Goal: Task Accomplishment & Management: Complete application form

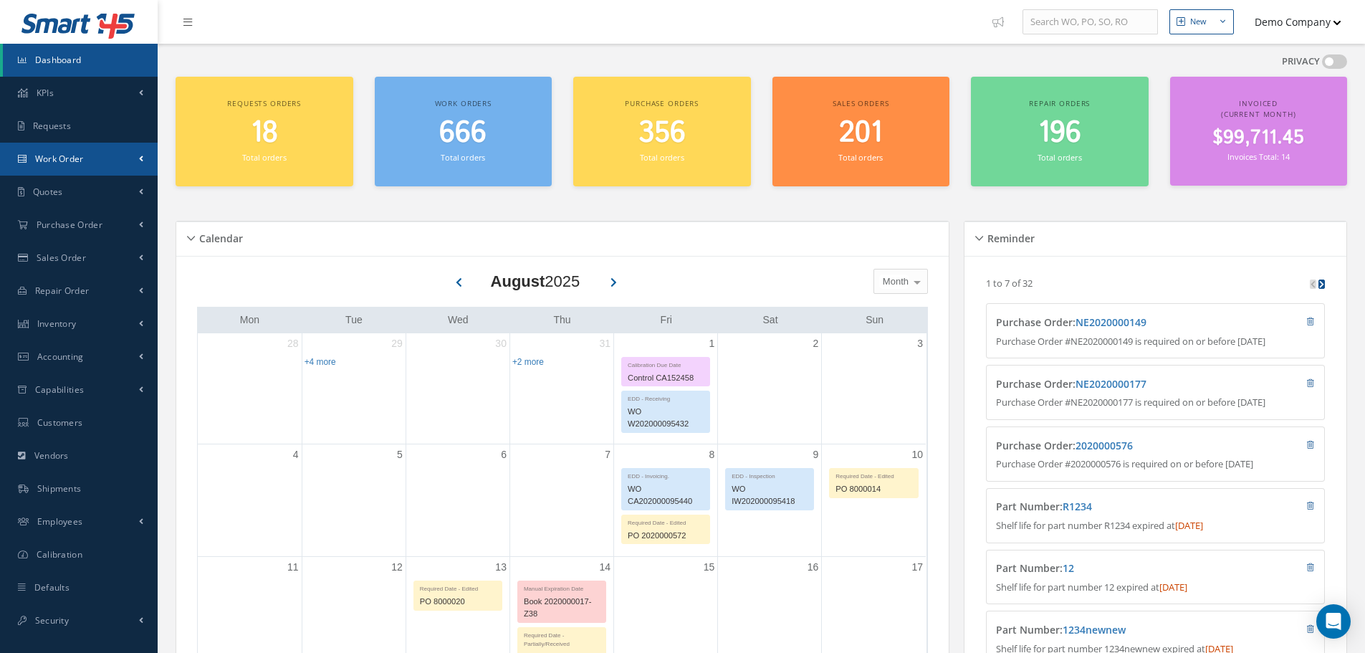
click at [147, 168] on link "Work Order" at bounding box center [79, 159] width 158 height 33
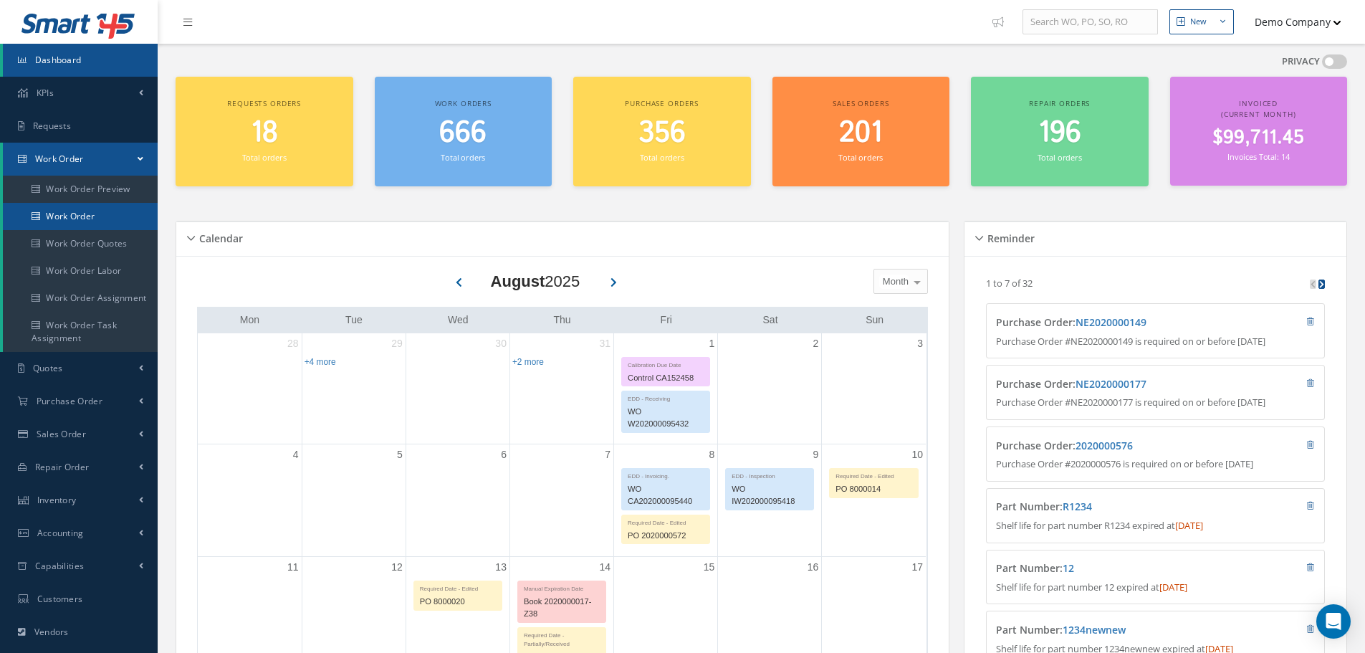
click at [115, 214] on link "Work Order" at bounding box center [80, 216] width 155 height 27
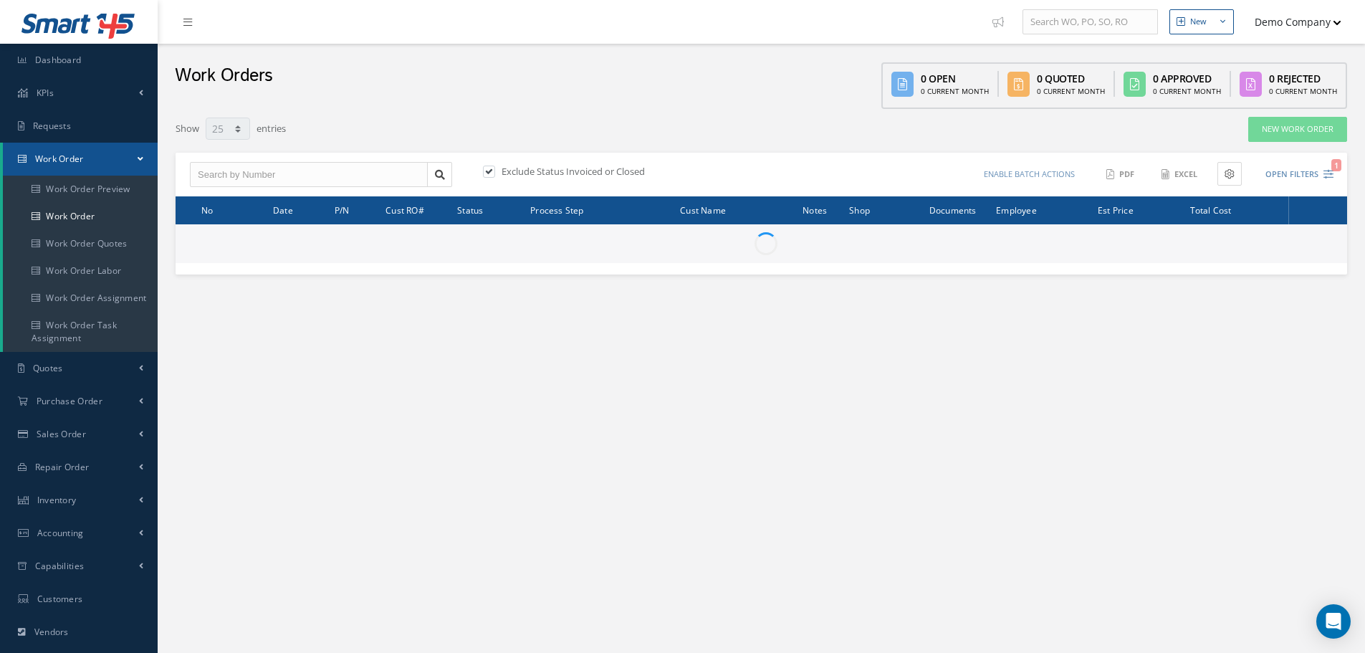
select select "25"
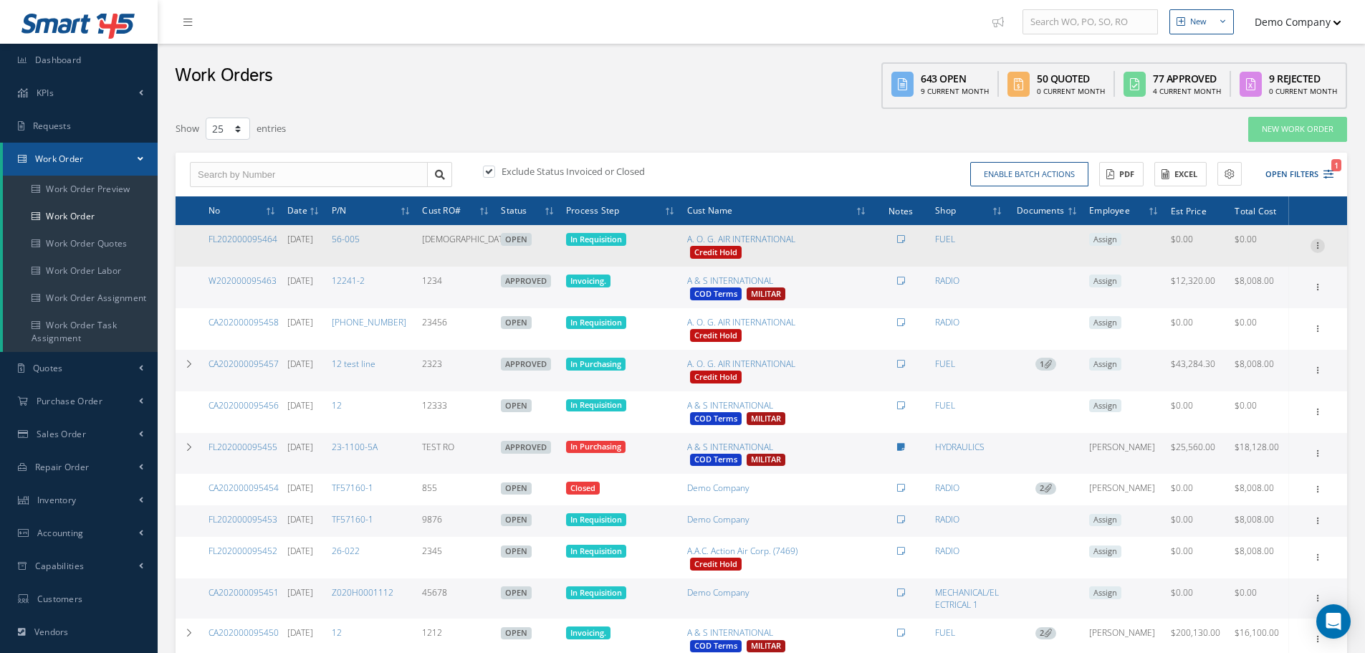
click at [1317, 243] on icon at bounding box center [1318, 244] width 14 height 11
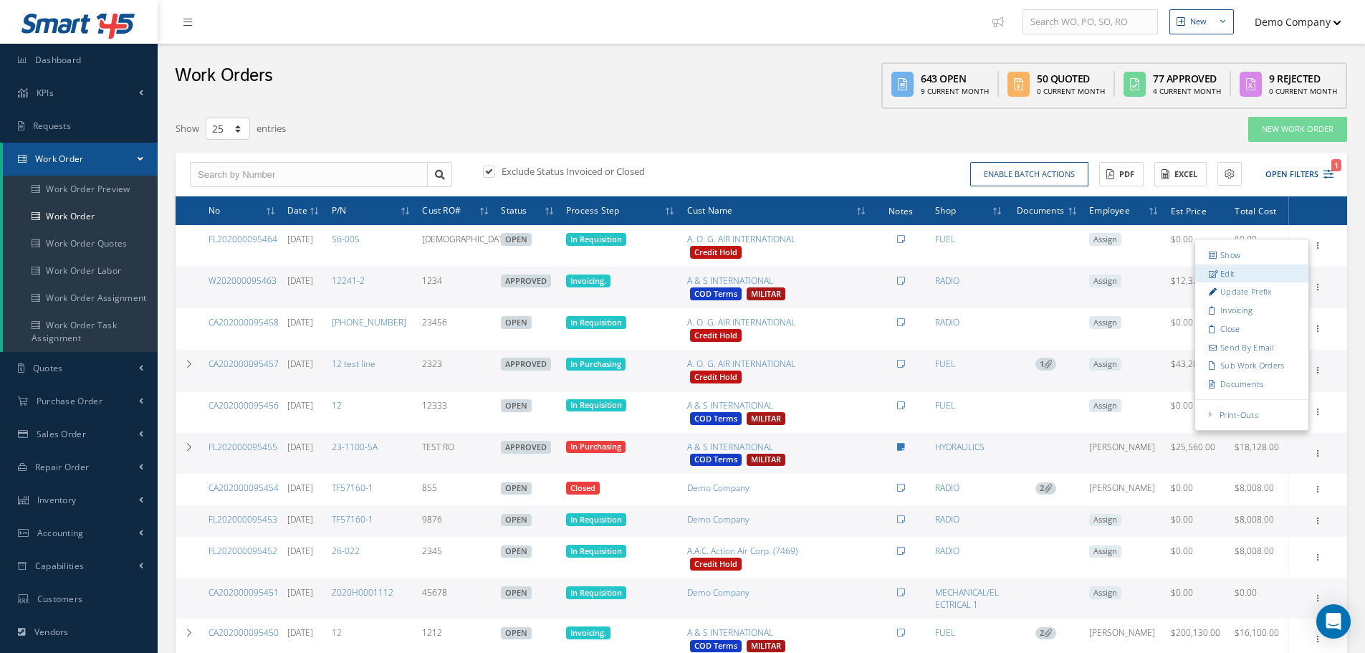
click at [1225, 270] on link "Edit" at bounding box center [1252, 273] width 113 height 19
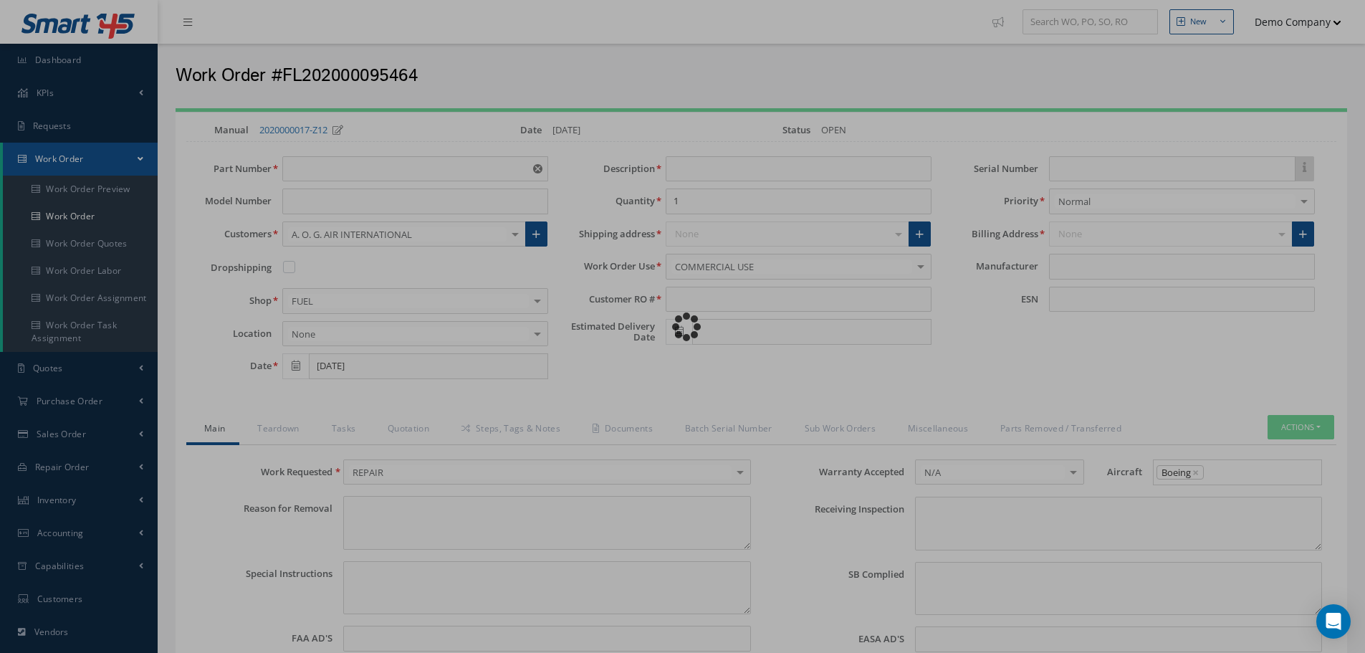
type input "56-005"
type input "Bearing"
type input "[DEMOGRAPHIC_DATA]"
type input "[DATE]"
type input "faa aads"
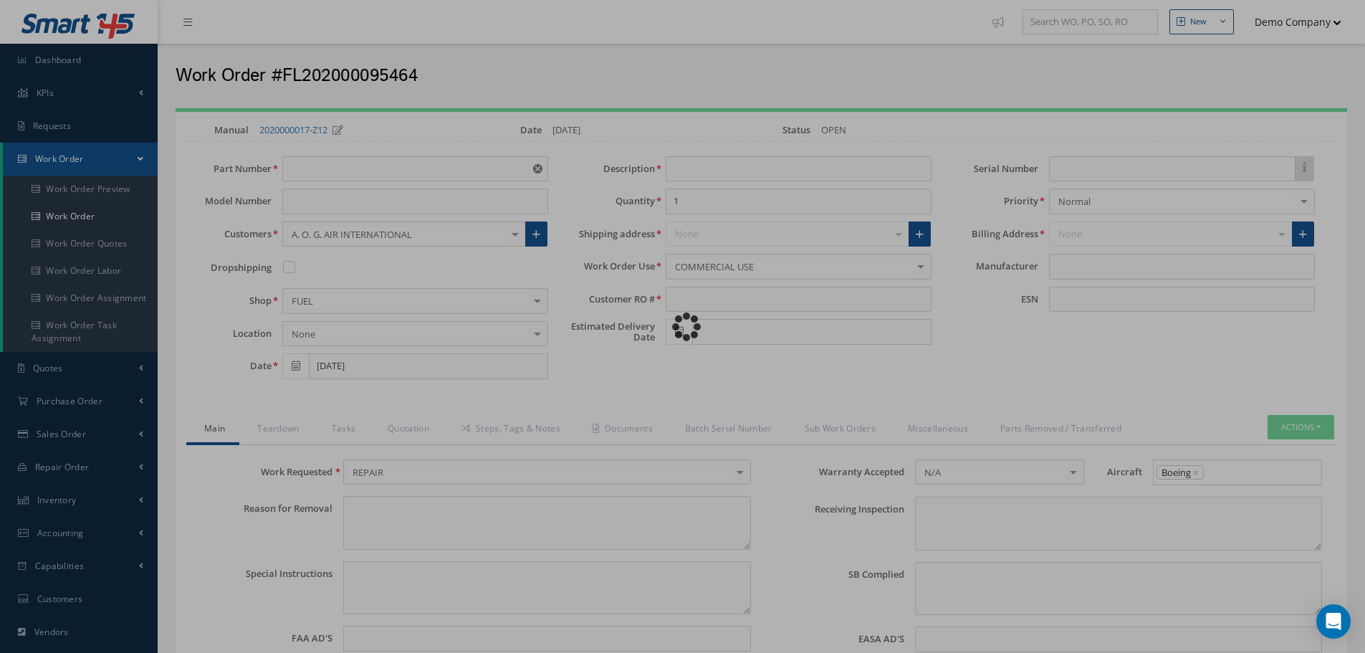
type textarea "NO VISUAL DAMAGE"
type textarea "50"
type input "EASA ADS"
type textarea "test test"
type input "AVIALL"
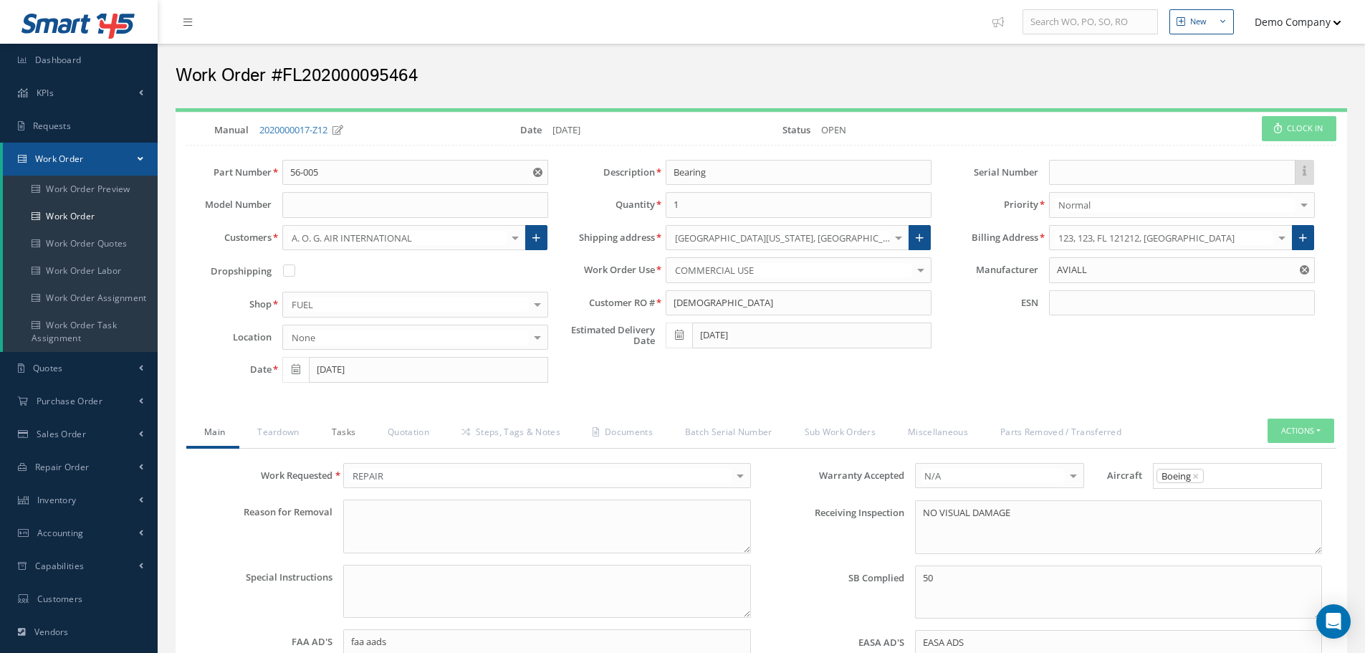
click at [350, 438] on link "Tasks" at bounding box center [342, 434] width 57 height 30
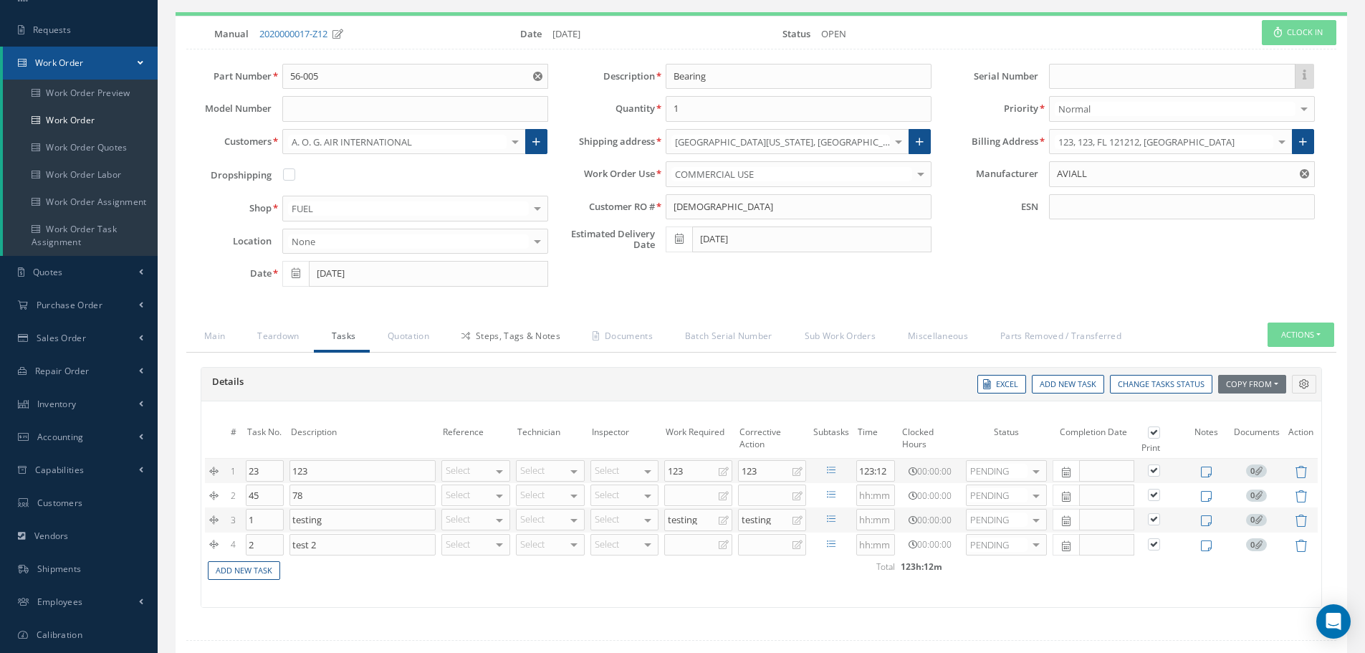
scroll to position [181, 0]
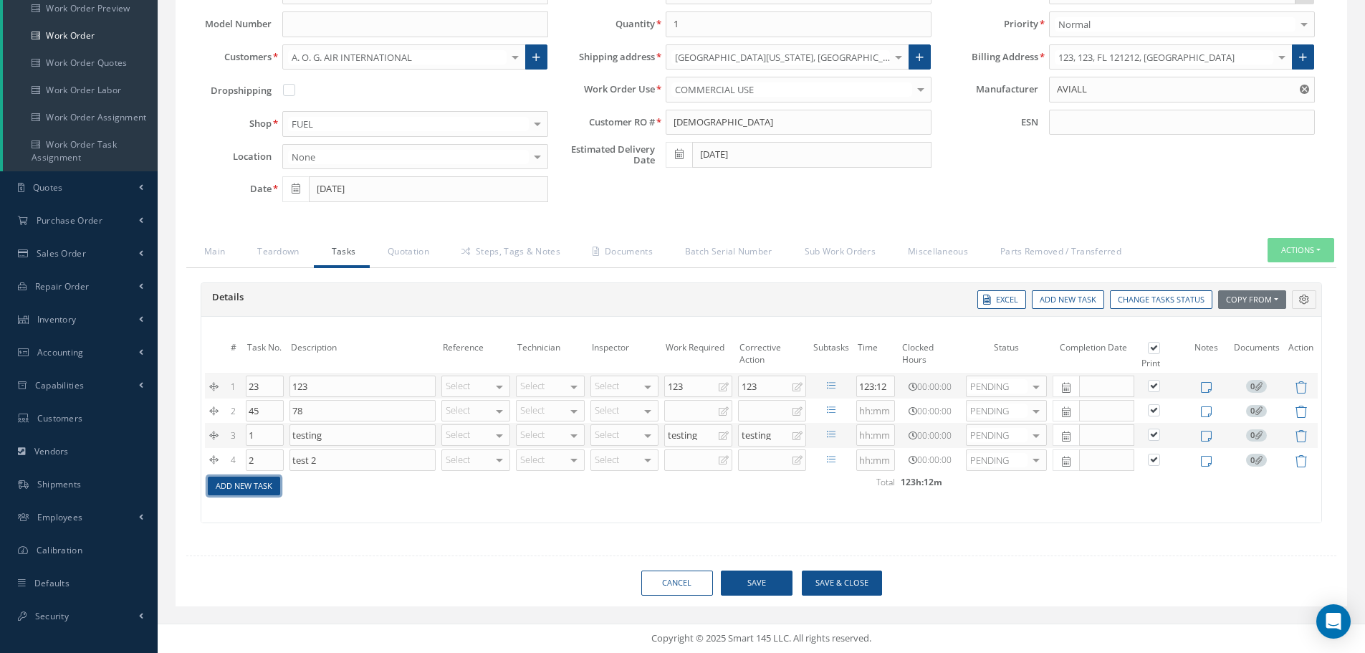
click at [270, 492] on link "Add New Task" at bounding box center [244, 486] width 72 height 19
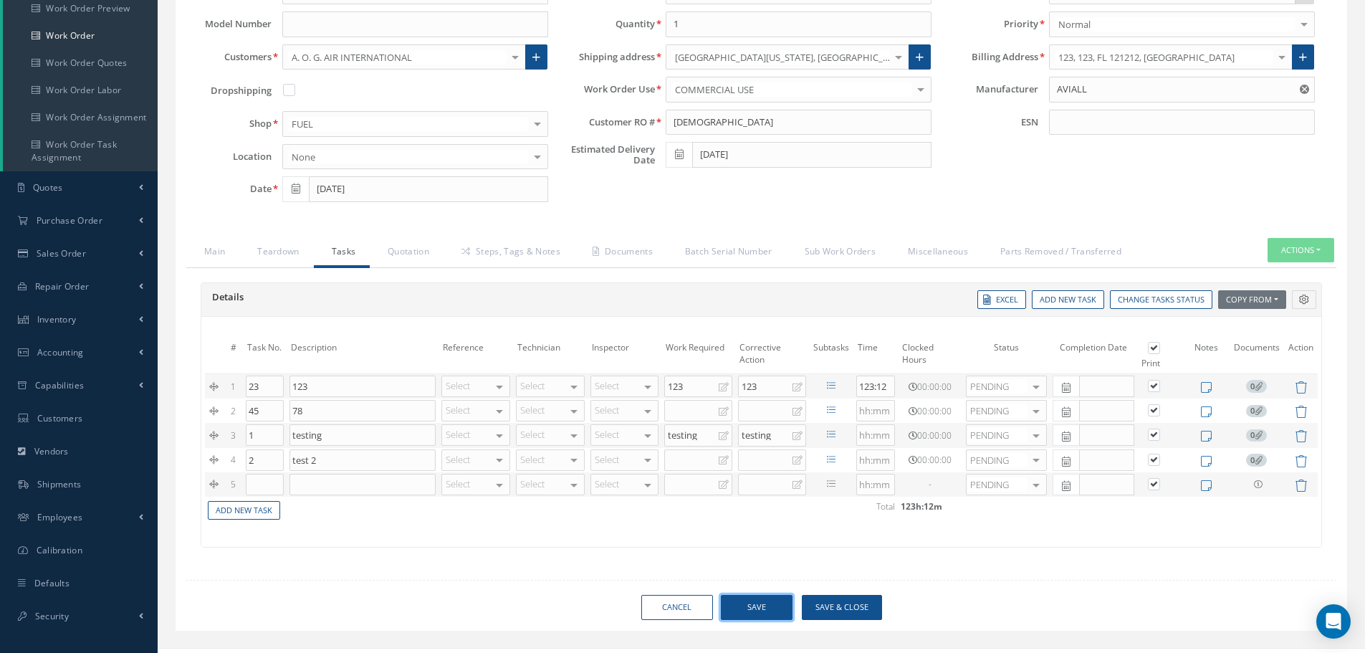
click at [773, 617] on button "Save" at bounding box center [757, 607] width 72 height 25
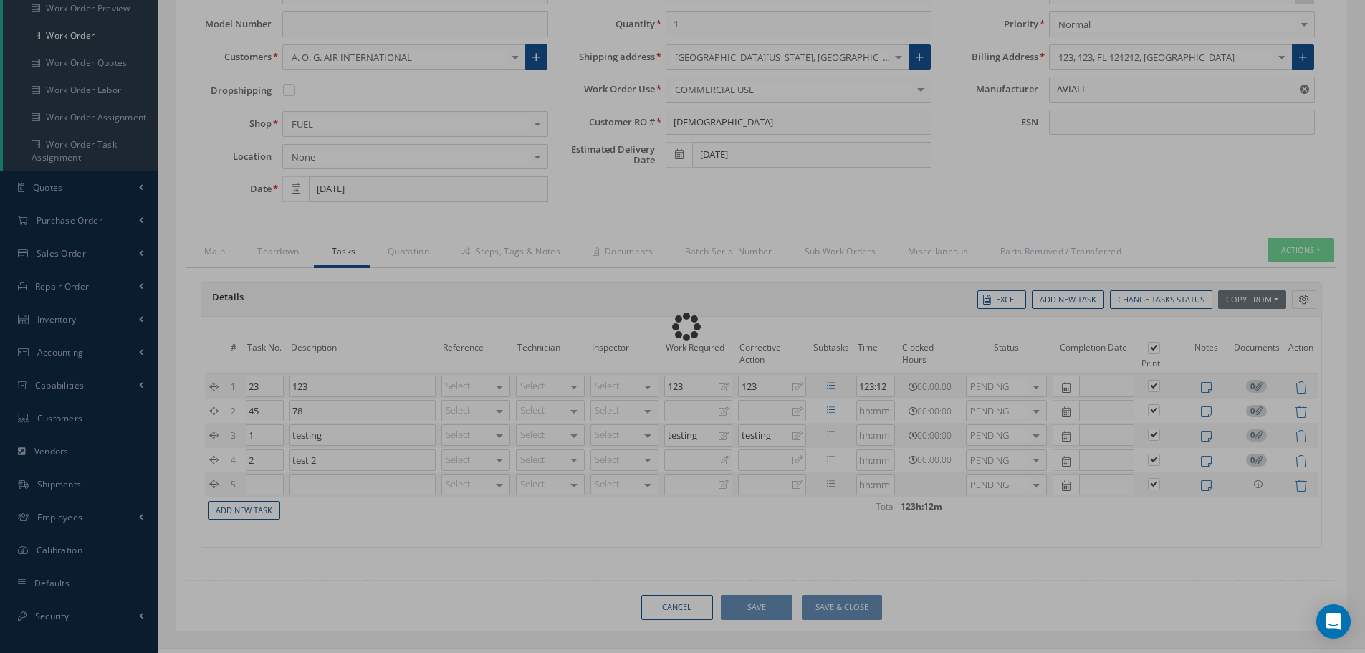
checkbox input "true"
type input "AVIALL"
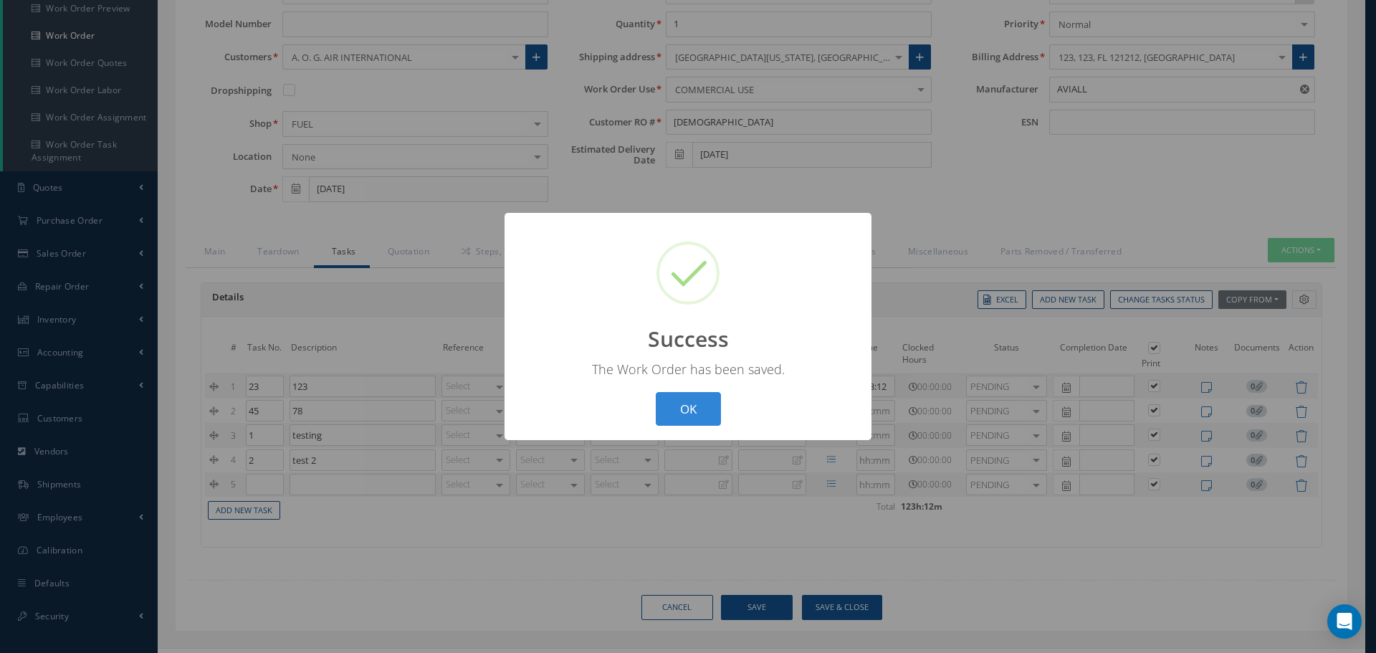
click at [722, 405] on div "OK Cancel" at bounding box center [688, 409] width 73 height 34
click at [697, 400] on button "OK" at bounding box center [688, 409] width 65 height 34
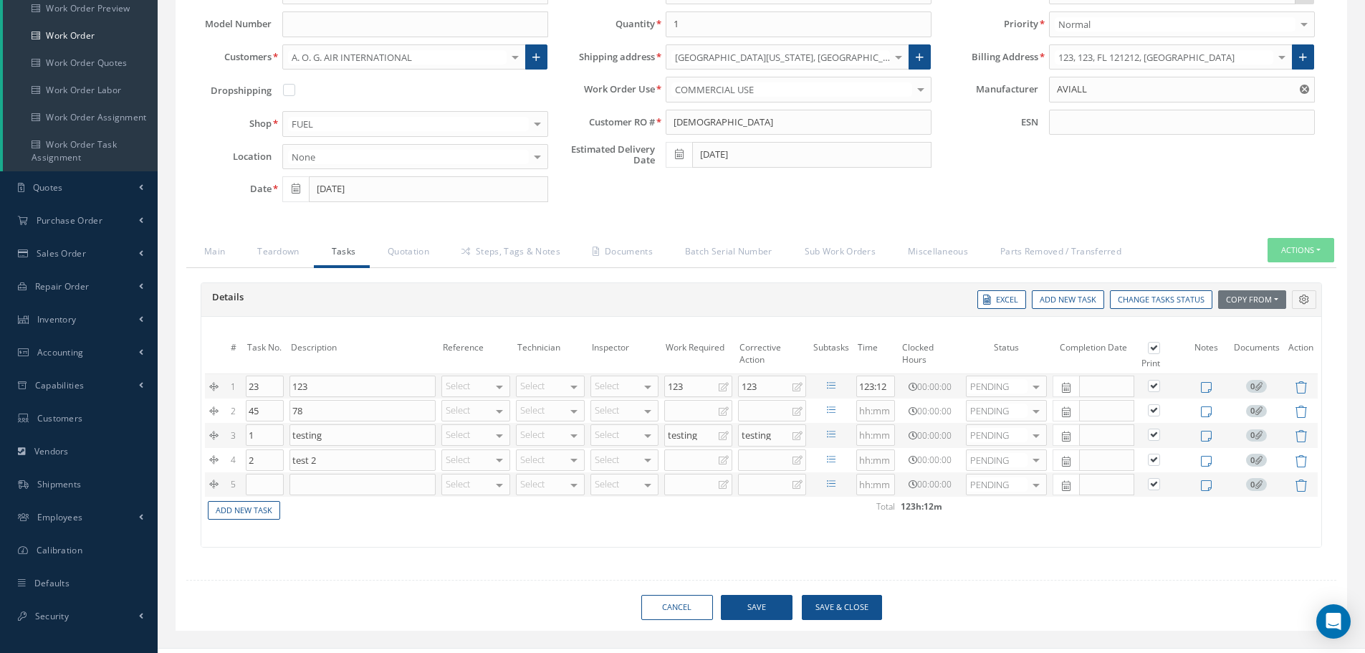
click at [824, 480] on td at bounding box center [831, 484] width 44 height 24
click at [830, 482] on icon at bounding box center [831, 484] width 9 height 9
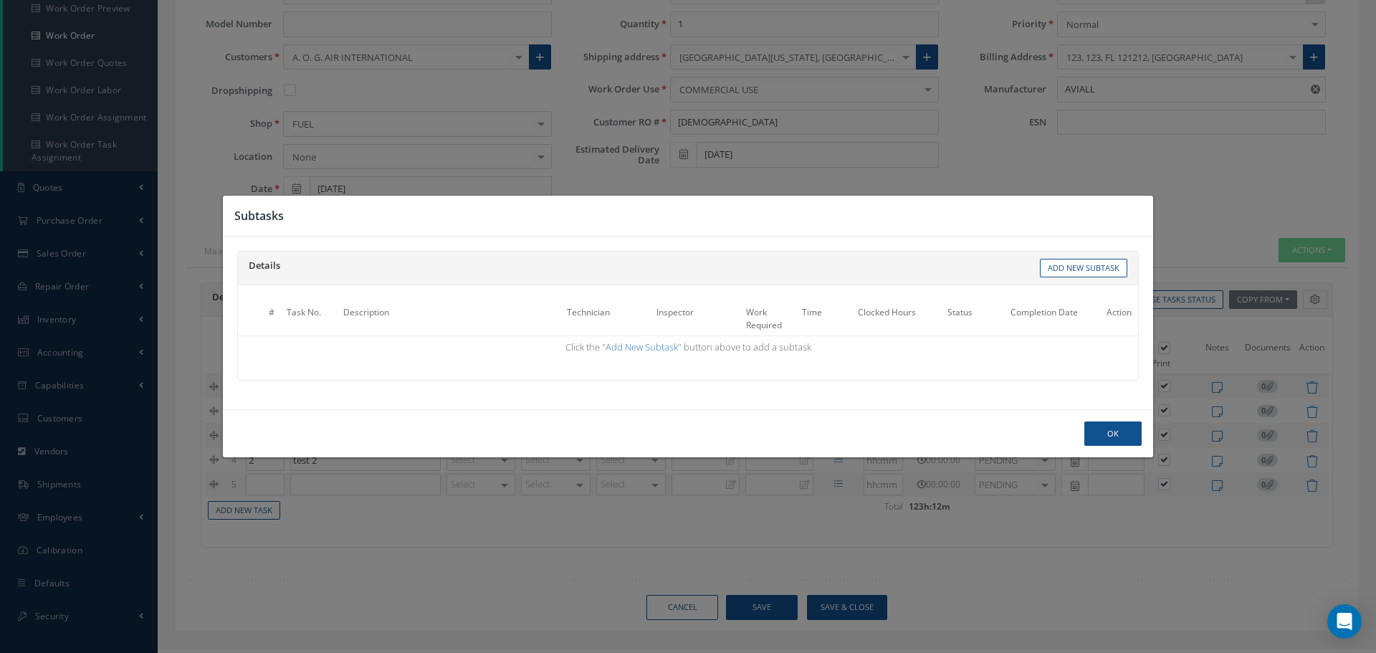
drag, startPoint x: 523, startPoint y: 529, endPoint x: 671, endPoint y: 513, distance: 149.2
click at [522, 531] on div "Subtasks Details Work Orders Tasks Templates Add New Subtask # Task No. Descrip…" at bounding box center [688, 326] width 1376 height 653
click at [1126, 435] on button "Ok" at bounding box center [1112, 433] width 57 height 25
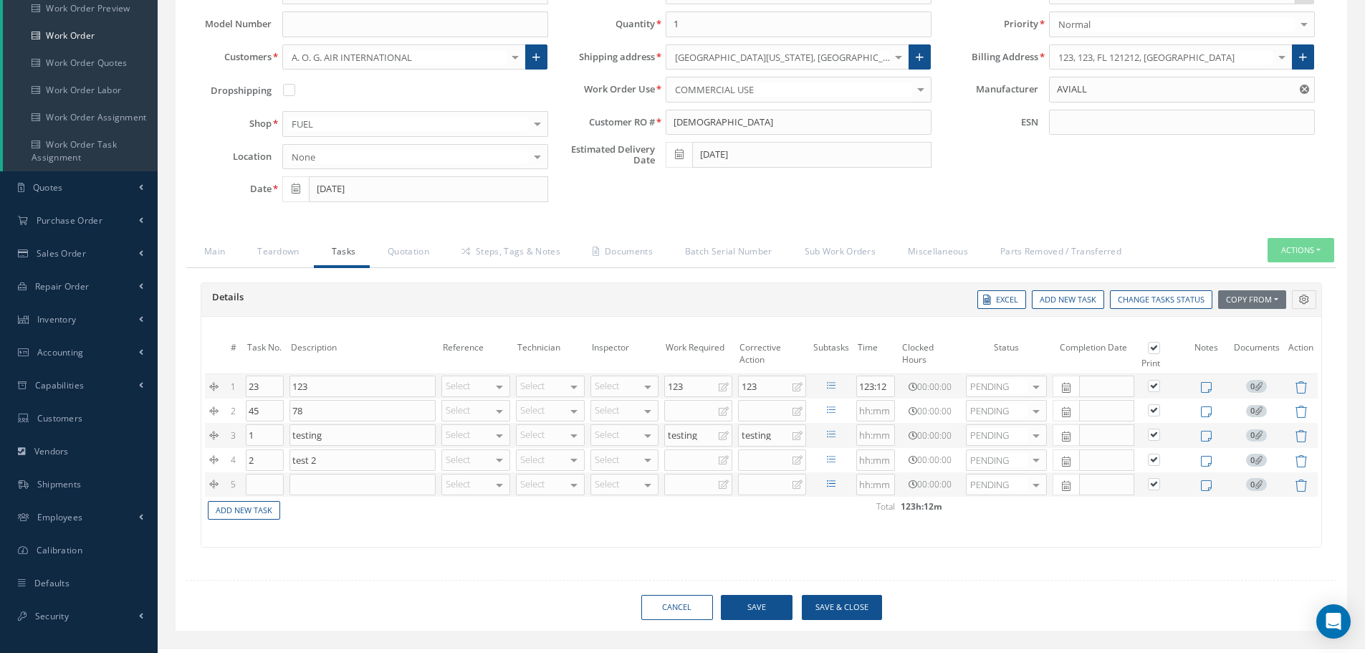
click at [835, 485] on icon at bounding box center [831, 484] width 9 height 9
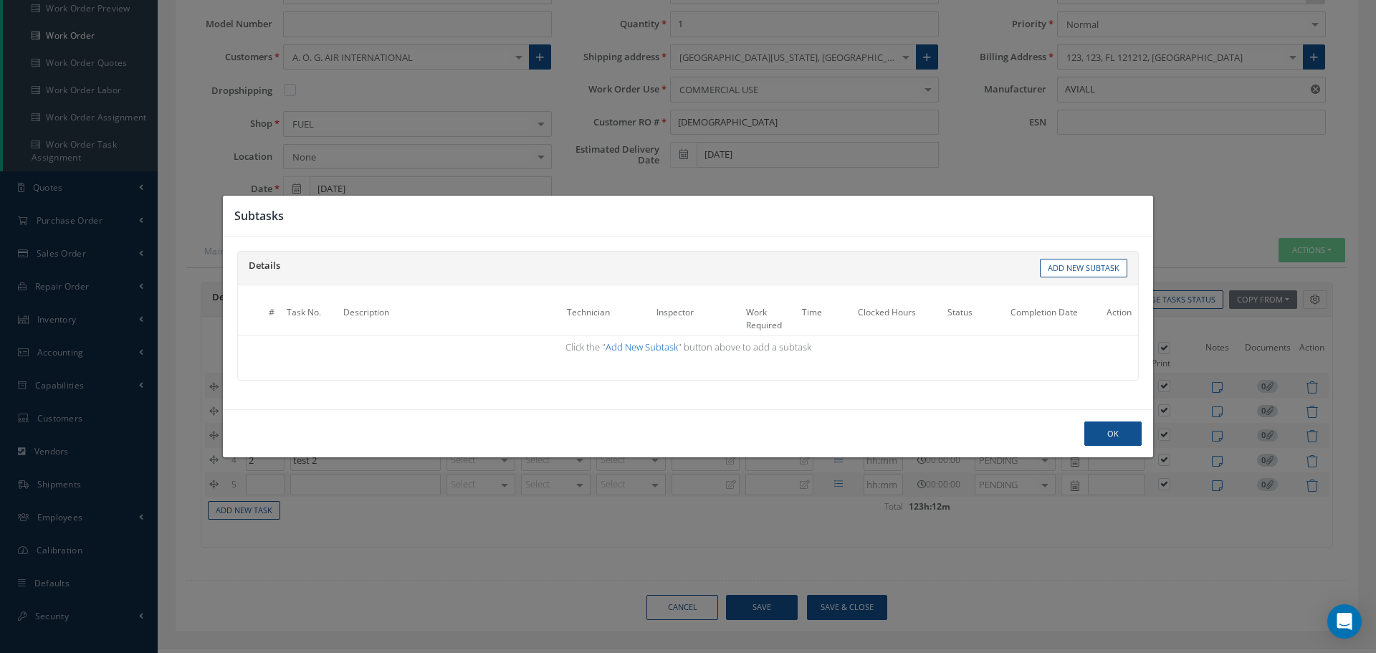
click at [644, 348] on link "Add New Subtask" at bounding box center [642, 346] width 72 height 13
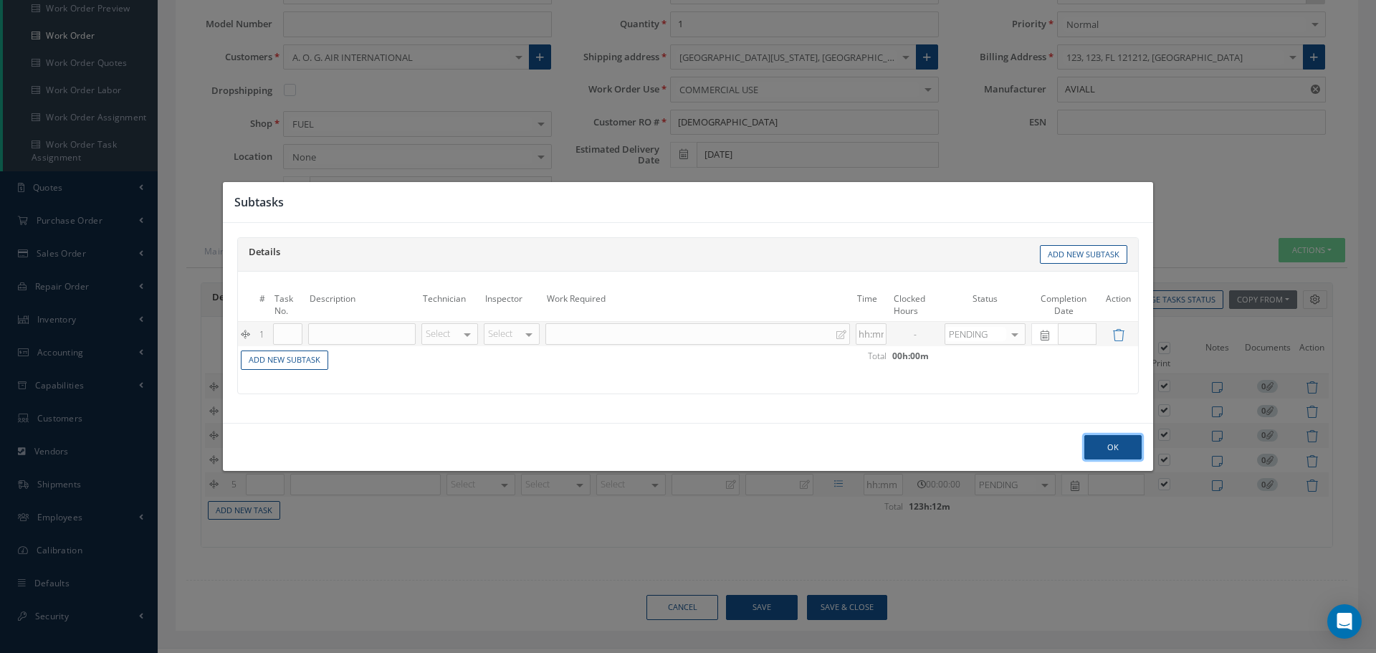
click at [1120, 446] on button "Ok" at bounding box center [1112, 447] width 57 height 25
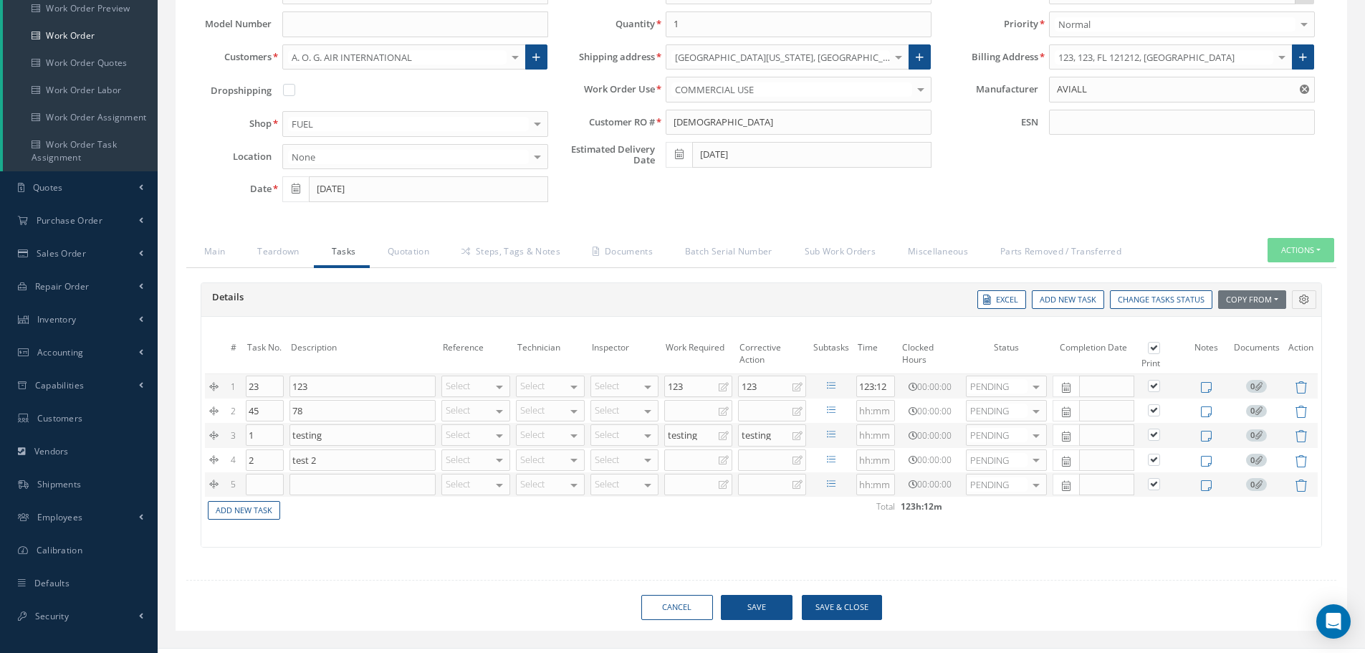
click at [837, 487] on td at bounding box center [831, 484] width 44 height 24
click at [831, 482] on icon at bounding box center [831, 484] width 9 height 9
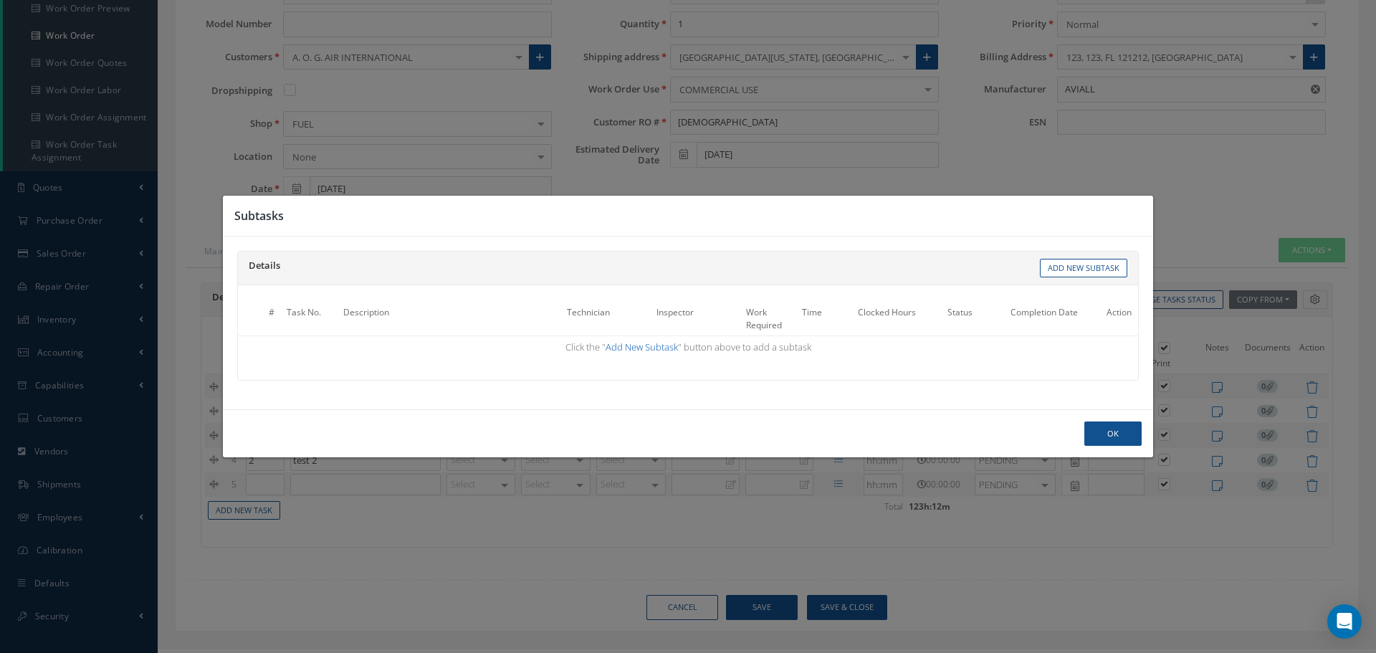
click at [641, 343] on link "Add New Subtask" at bounding box center [642, 346] width 72 height 13
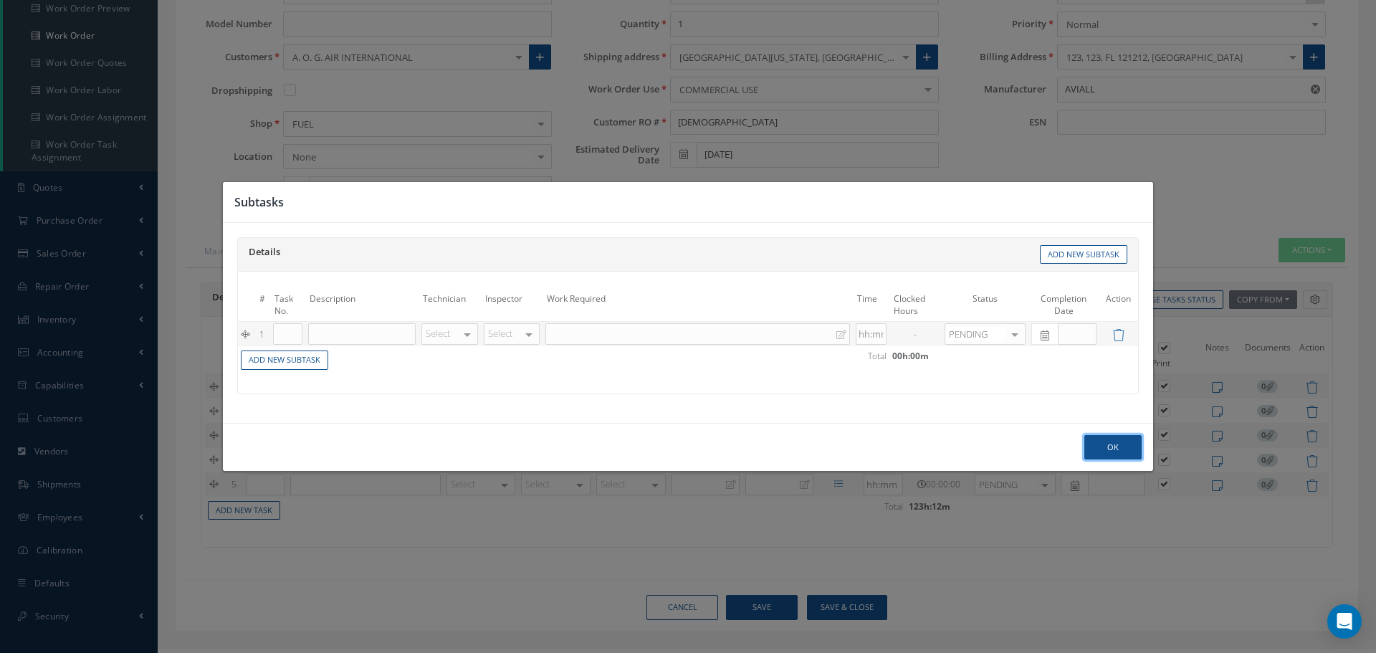
click at [1110, 442] on button "Ok" at bounding box center [1112, 447] width 57 height 25
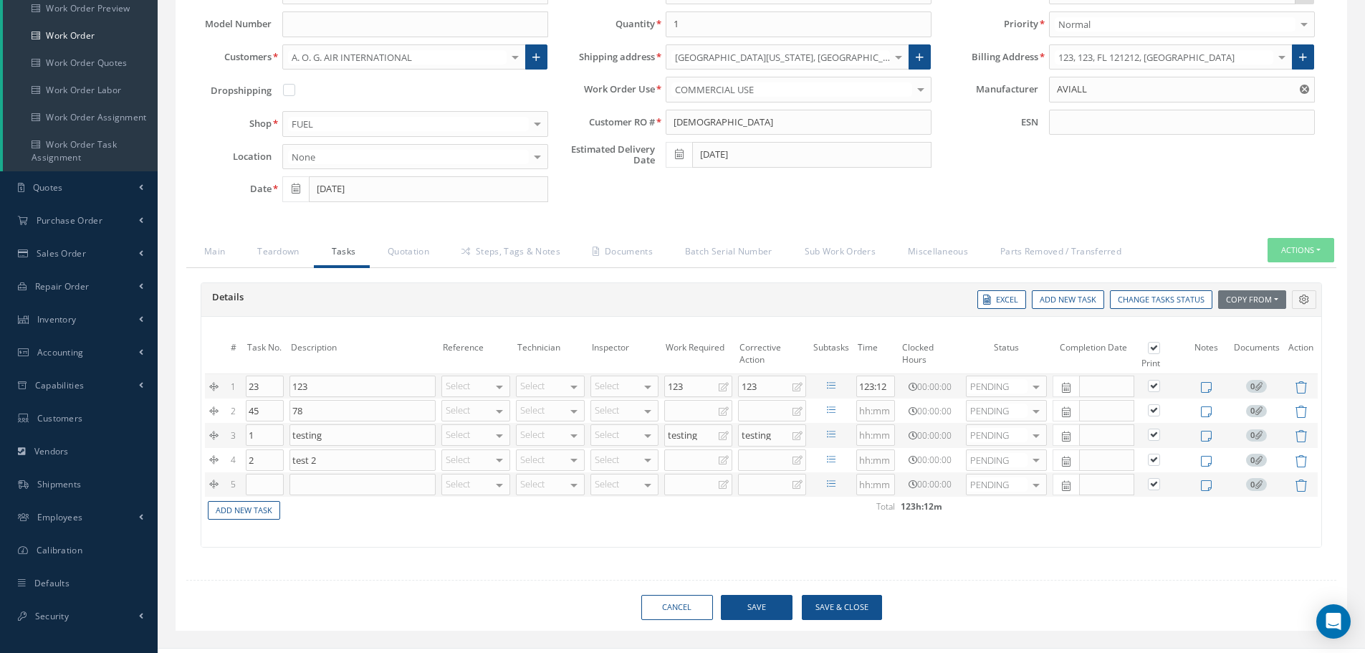
click at [582, 563] on div "Details Reference Technician Inspector Subtasks Time Clocked Hours Status Compl…" at bounding box center [761, 422] width 1150 height 309
drag, startPoint x: 264, startPoint y: 474, endPoint x: 295, endPoint y: 494, distance: 37.0
click at [281, 490] on input "text" at bounding box center [265, 485] width 38 height 22
drag, startPoint x: 387, startPoint y: 484, endPoint x: 458, endPoint y: 484, distance: 71.0
click at [389, 484] on input at bounding box center [363, 485] width 146 height 22
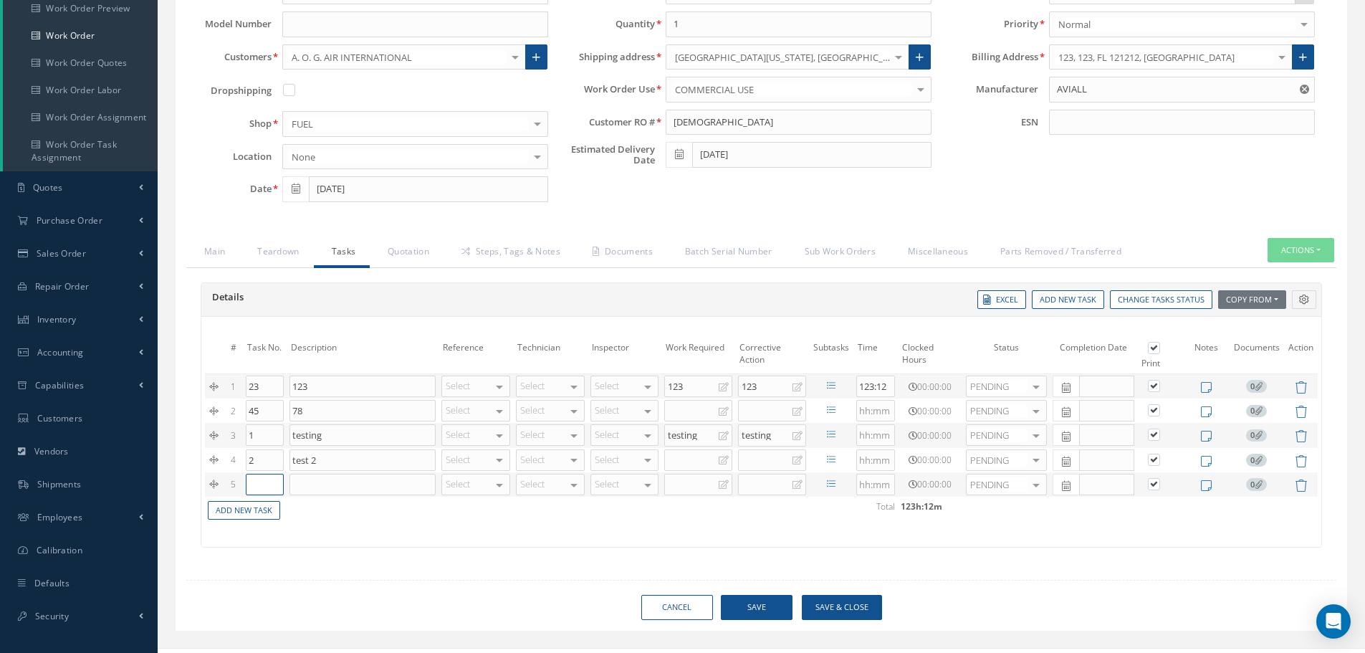
click at [246, 486] on input "text" at bounding box center [265, 485] width 38 height 22
type input "1"
click at [431, 543] on div "# Task No. Description Reference Technician Inspector Work Required Corrective …" at bounding box center [761, 432] width 1120 height 230
click at [744, 597] on button "Save" at bounding box center [757, 607] width 72 height 25
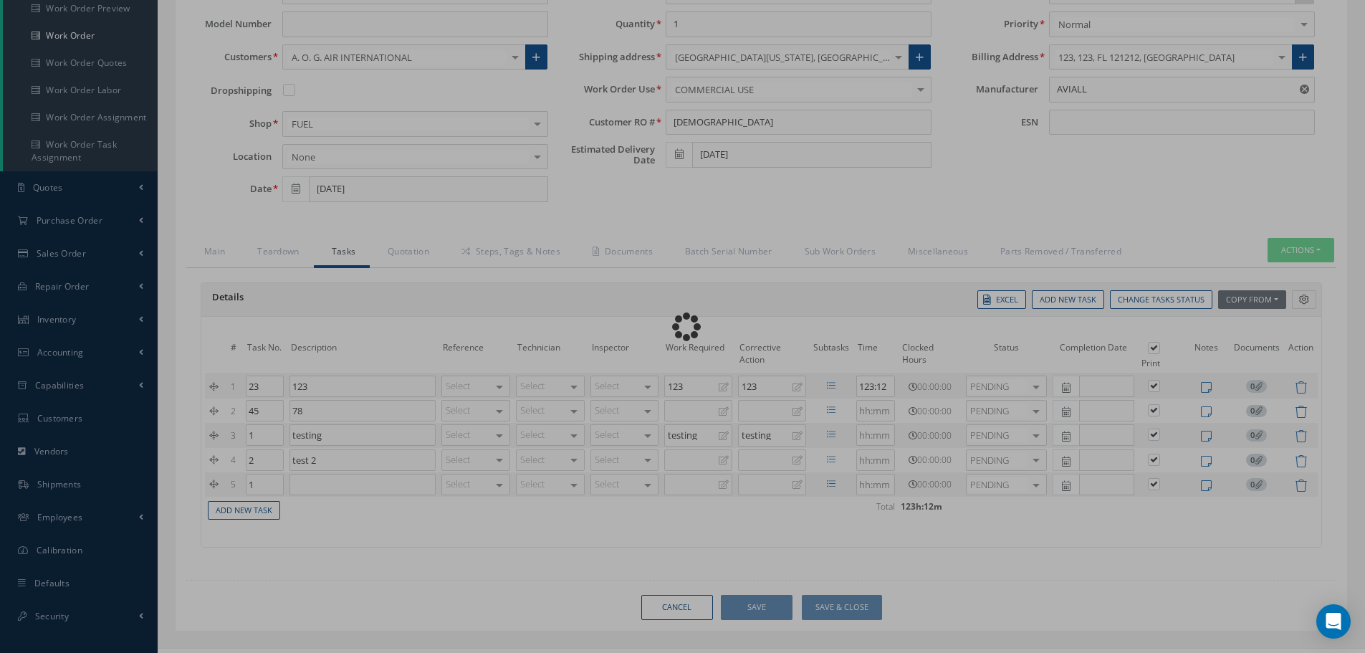
drag, startPoint x: 744, startPoint y: 597, endPoint x: 424, endPoint y: 515, distance: 329.9
click at [683, 327] on div "Loading…" at bounding box center [683, 327] width 0 height 0
type input "AVIALL"
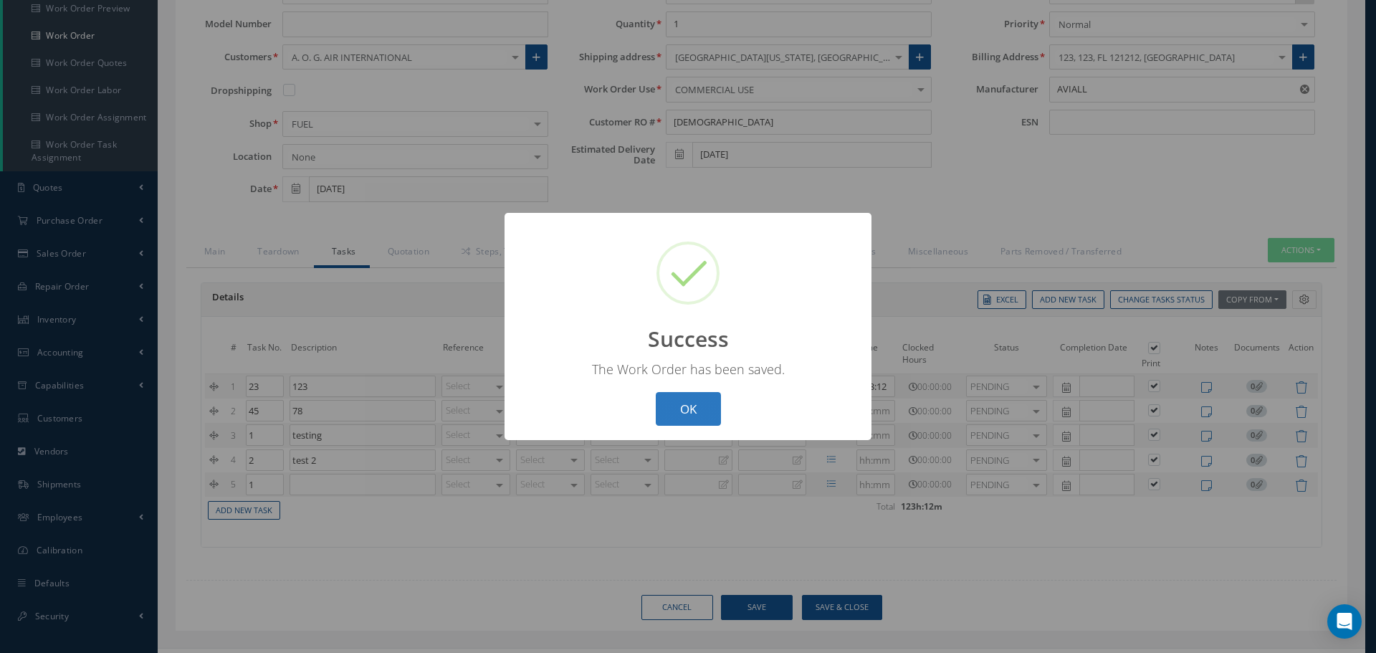
click at [668, 408] on button "OK" at bounding box center [688, 409] width 65 height 34
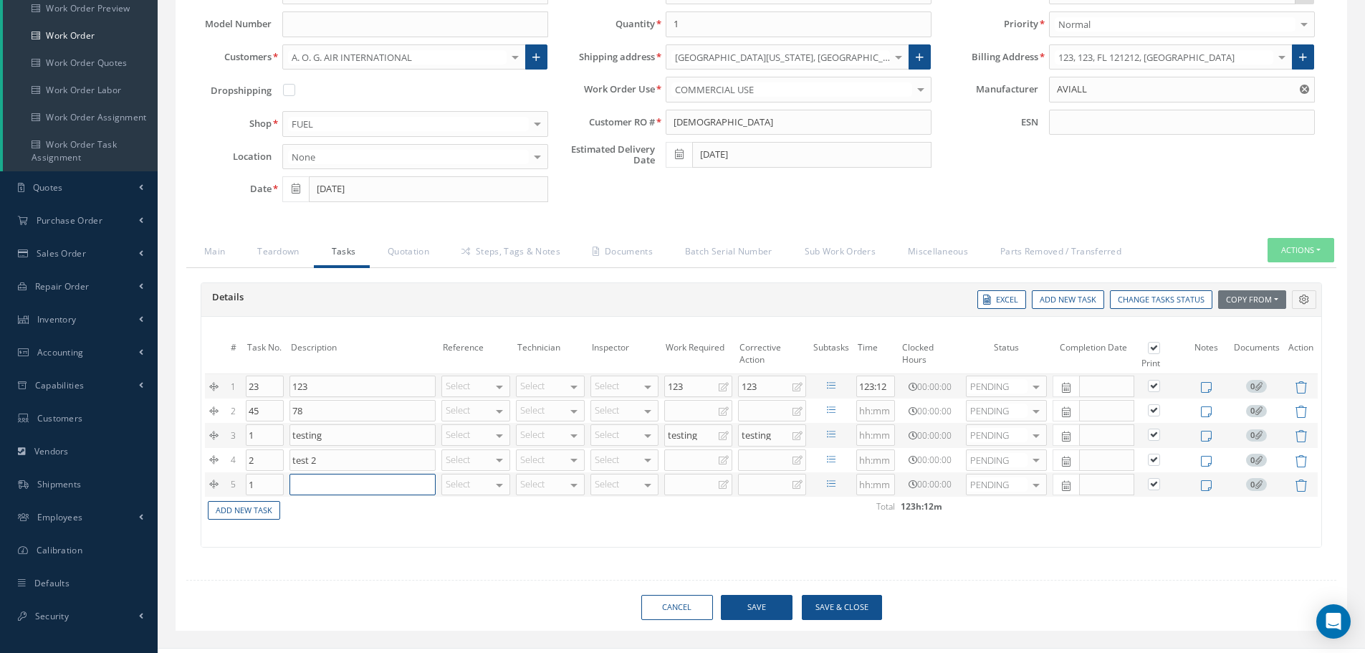
click at [323, 493] on input at bounding box center [363, 485] width 146 height 22
click at [584, 520] on td "Add New Task" at bounding box center [529, 509] width 649 height 25
click at [1295, 485] on icon at bounding box center [1301, 486] width 12 height 12
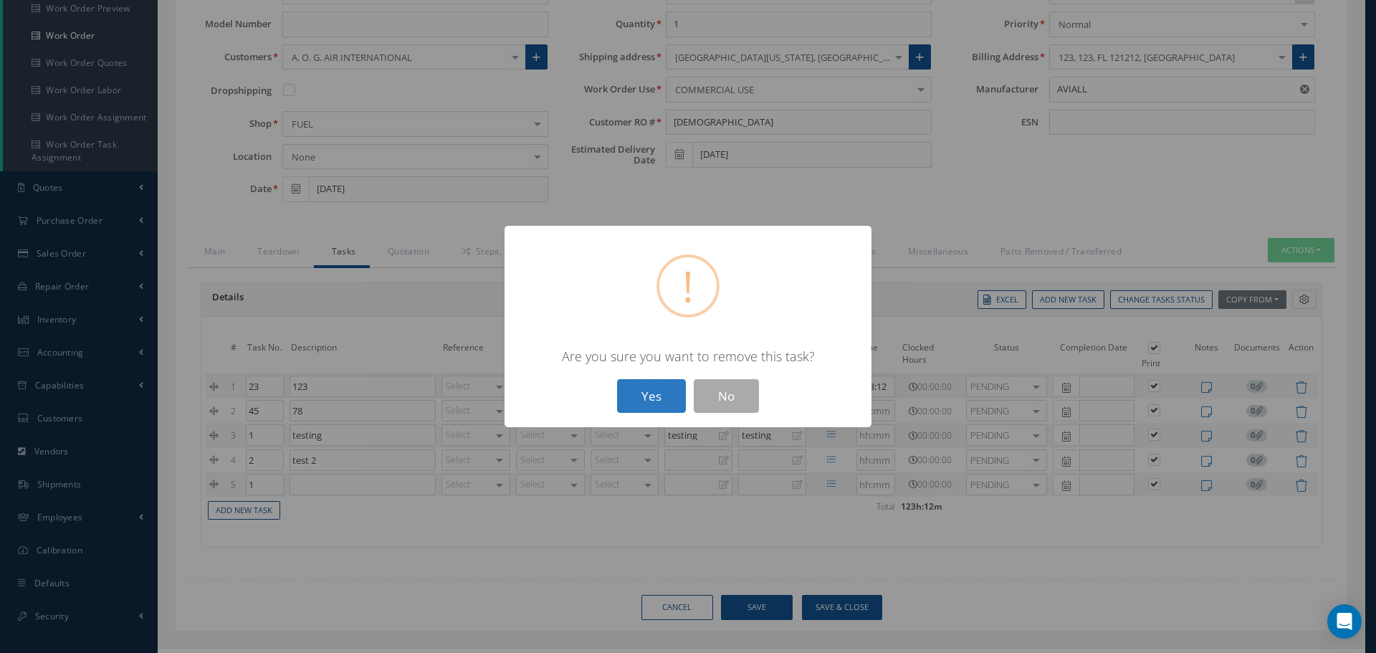
click at [646, 388] on button "Yes" at bounding box center [651, 396] width 69 height 34
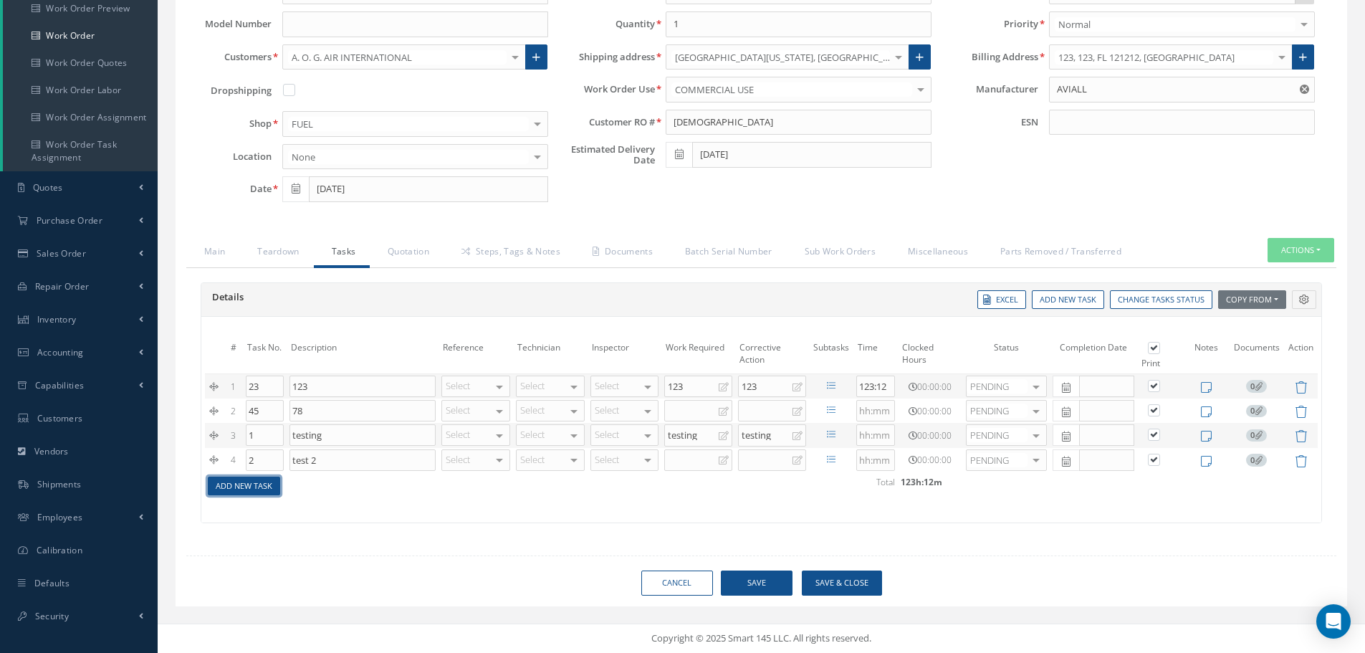
click at [259, 482] on link "Add New Task" at bounding box center [244, 486] width 72 height 19
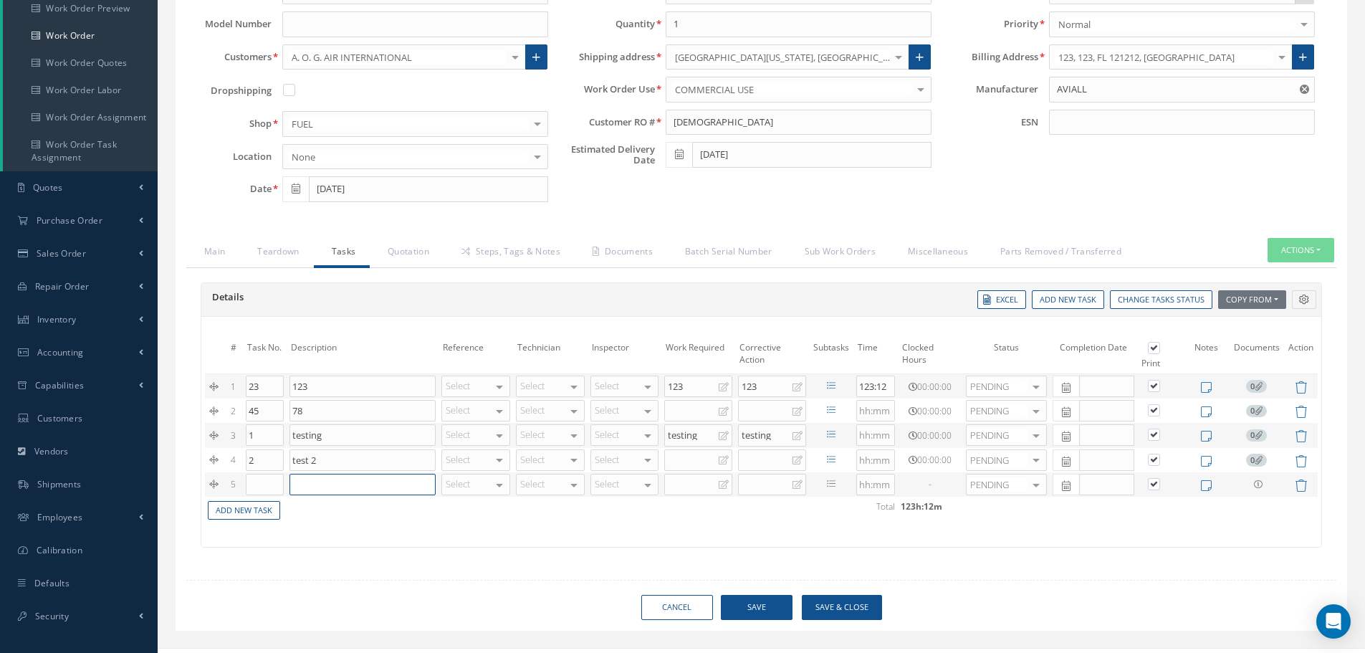
click at [368, 492] on input at bounding box center [363, 485] width 146 height 22
type input "0000 TEST DESCRIPTION"
click at [762, 609] on button "Save" at bounding box center [757, 607] width 72 height 25
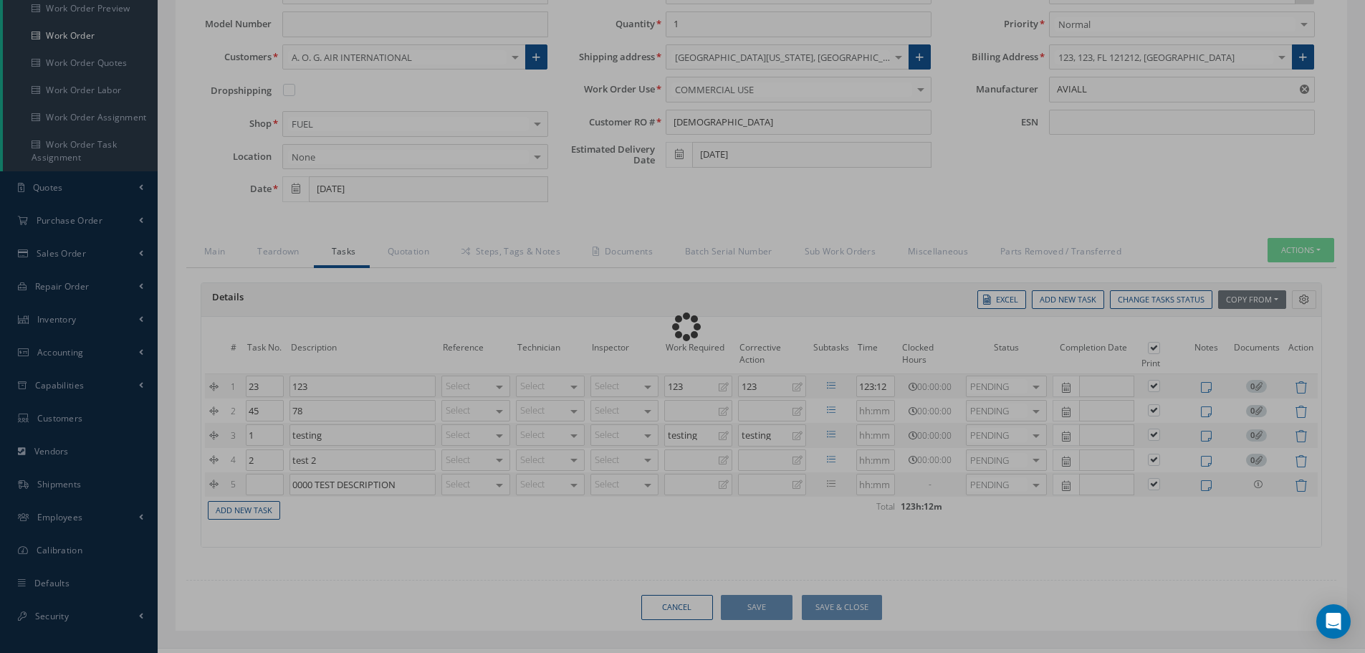
checkbox input "true"
type input "AVIALL"
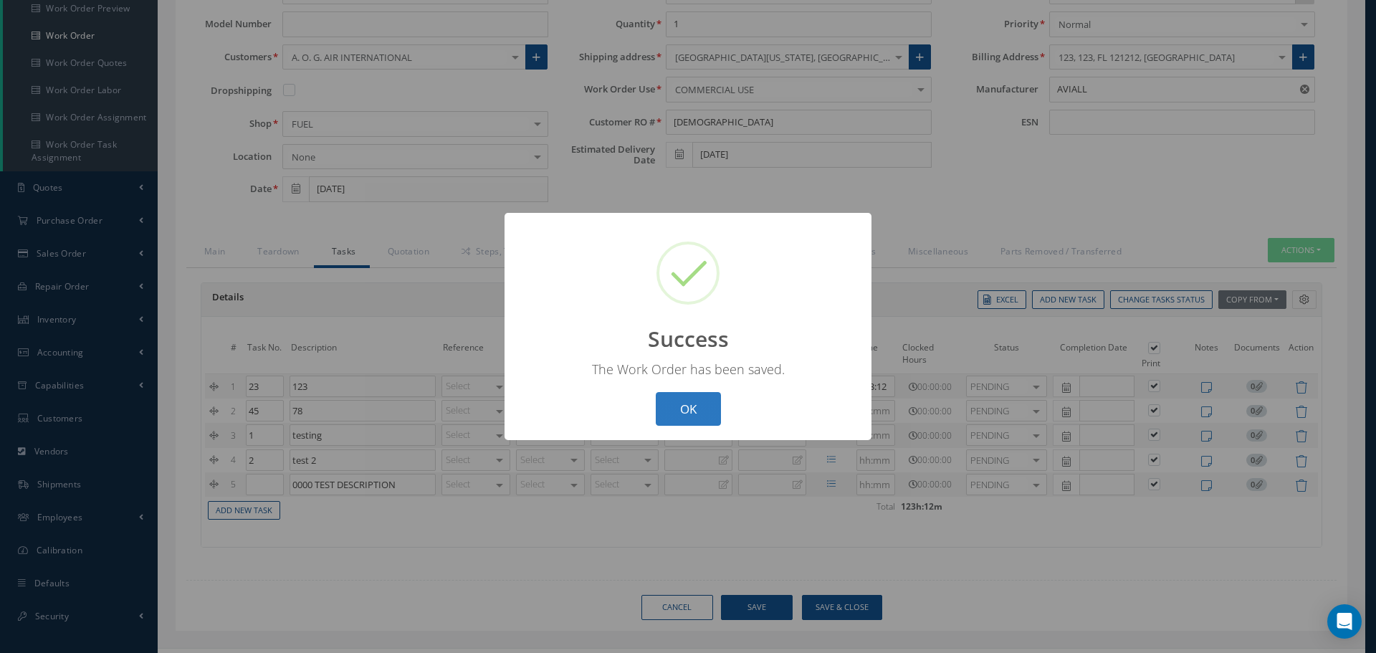
click at [685, 401] on button "OK" at bounding box center [688, 409] width 65 height 34
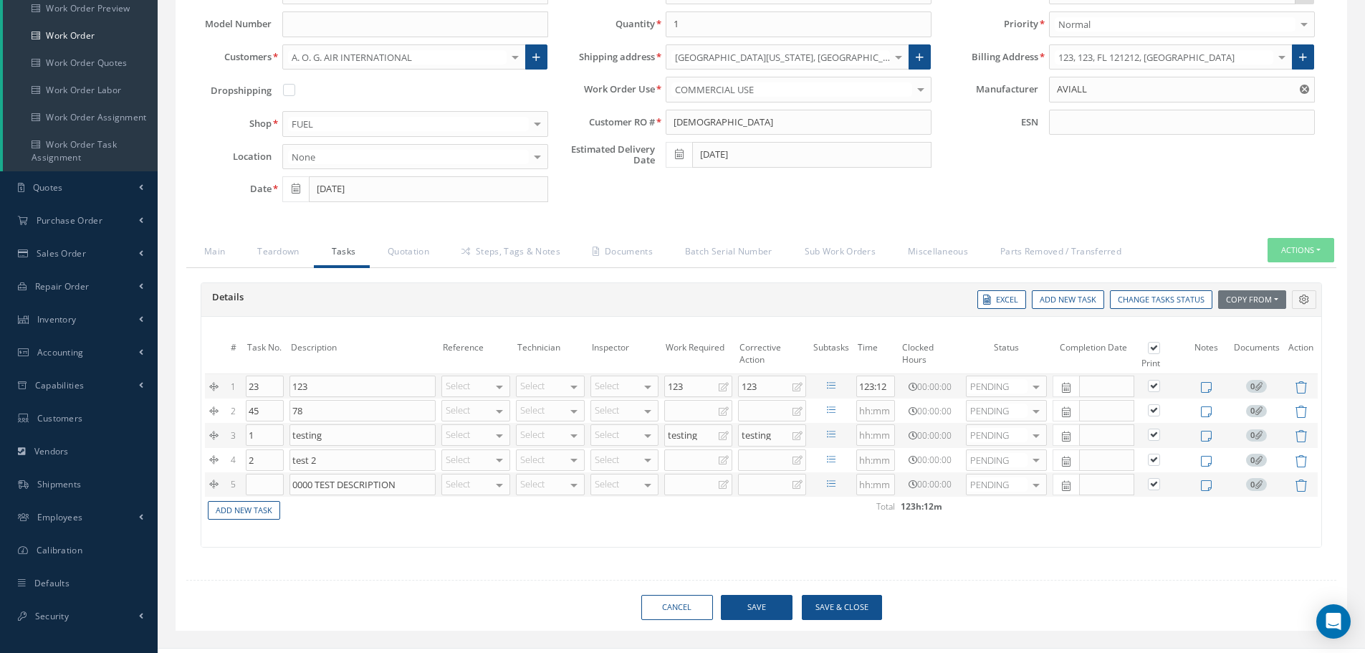
click at [404, 497] on td "Add New Task" at bounding box center [529, 509] width 649 height 25
drag, startPoint x: 411, startPoint y: 485, endPoint x: 208, endPoint y: 491, distance: 202.9
click at [208, 494] on tr "5 0000 TEST DESCRIPTION Select [PHONE_NUMBER] No elements found. List is empty.…" at bounding box center [761, 484] width 1113 height 24
click at [406, 530] on div "# Task No. Description Reference Technician Inspector Work Required Corrective …" at bounding box center [761, 435] width 1113 height 196
click at [834, 485] on icon at bounding box center [831, 484] width 9 height 9
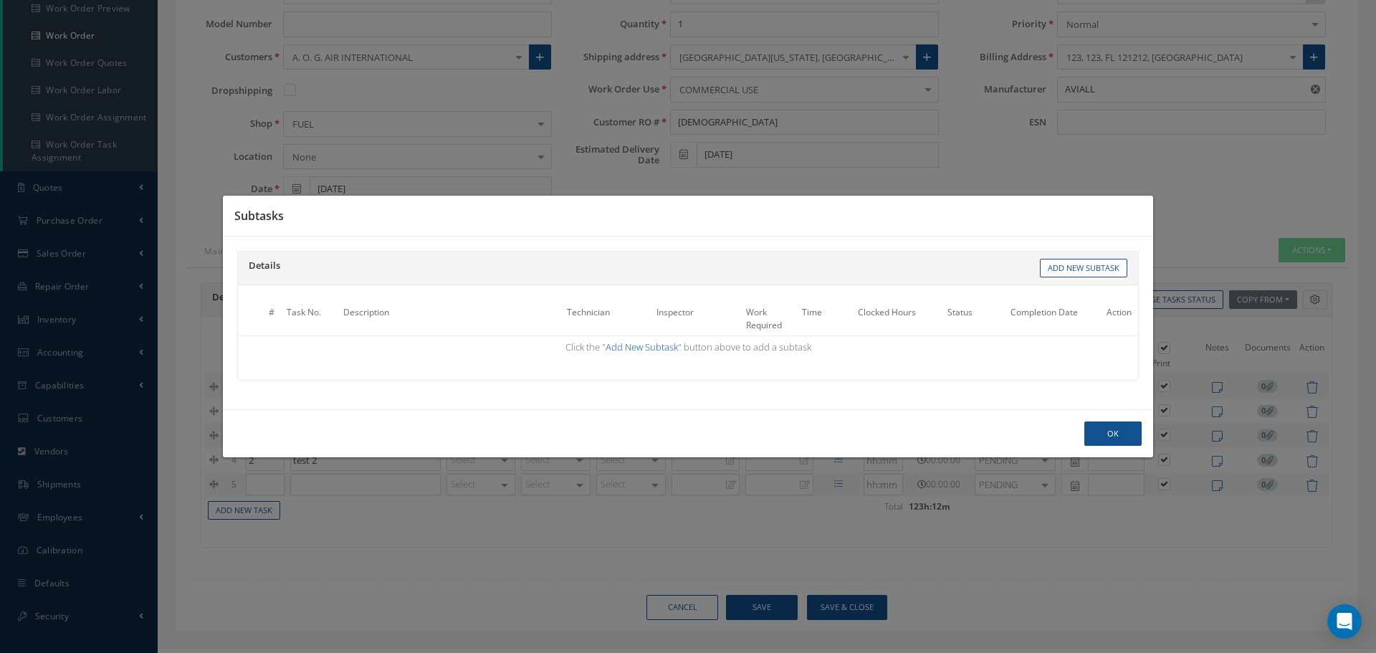
click at [636, 343] on link "Add New Subtask" at bounding box center [642, 346] width 72 height 13
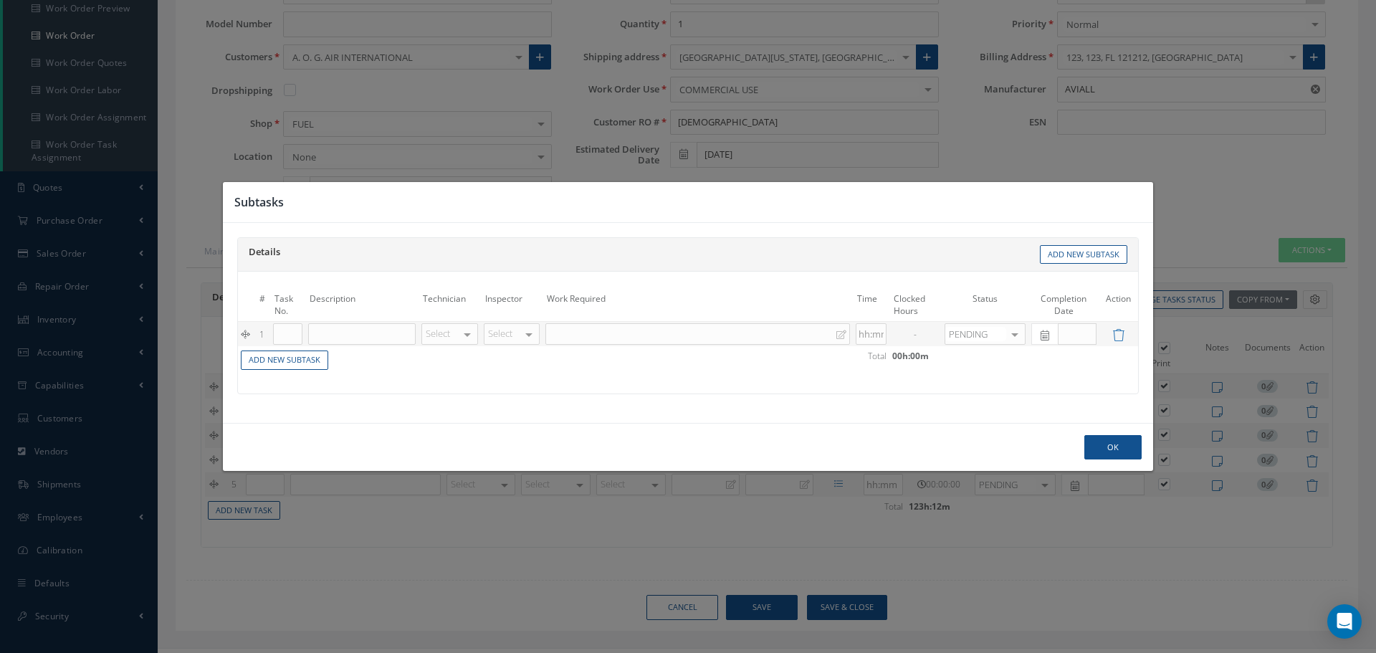
click at [0, 0] on div "Ok" at bounding box center [0, 0] width 0 height 0
click at [1110, 445] on button "Ok" at bounding box center [1112, 447] width 57 height 25
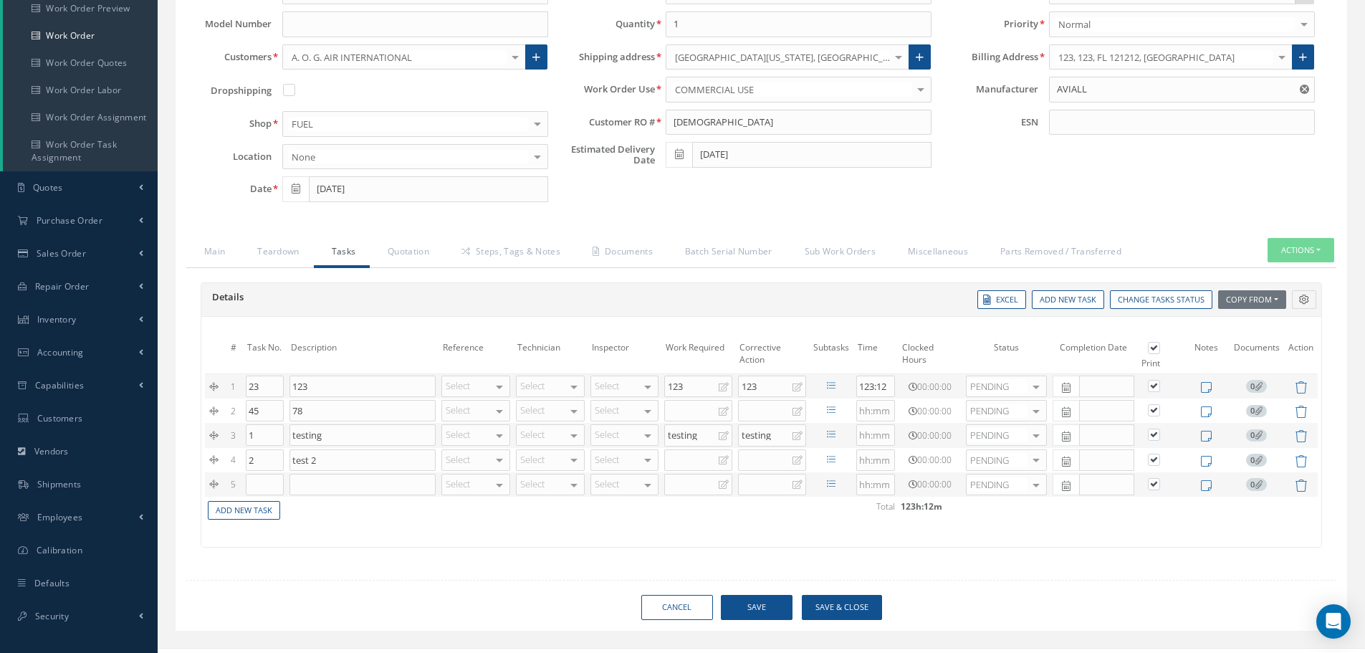
click at [831, 487] on icon at bounding box center [831, 484] width 9 height 9
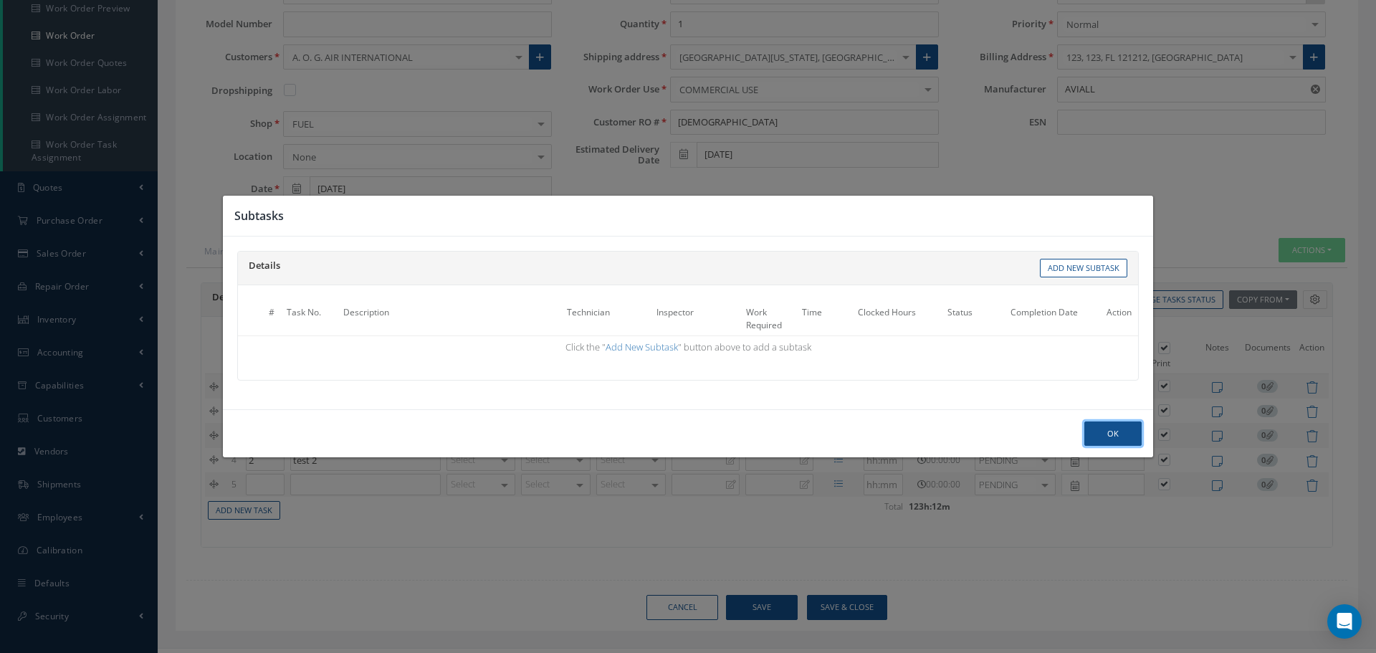
click at [1128, 425] on button "Ok" at bounding box center [1112, 433] width 57 height 25
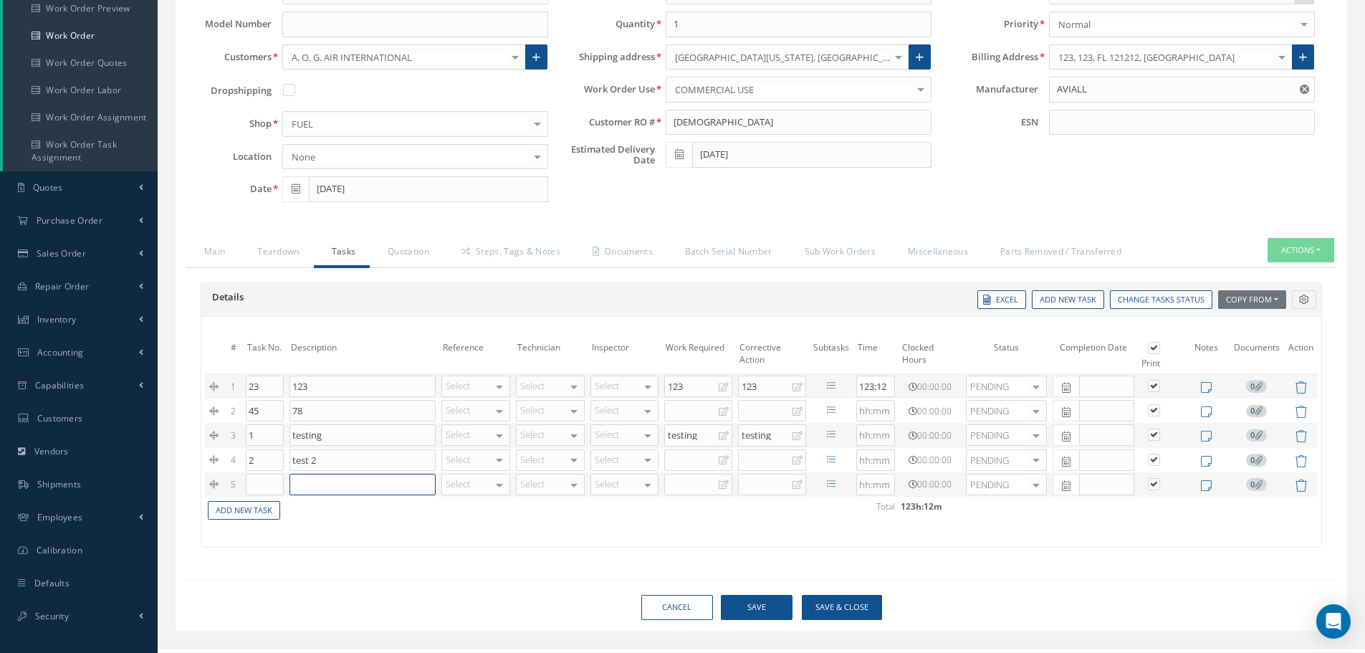
click at [341, 488] on input at bounding box center [363, 485] width 146 height 22
click at [461, 481] on div "Select" at bounding box center [476, 485] width 69 height 22
click at [555, 486] on div at bounding box center [550, 485] width 69 height 22
click at [616, 505] on td "Add New Task" at bounding box center [529, 509] width 649 height 25
drag, startPoint x: 269, startPoint y: 491, endPoint x: 309, endPoint y: 485, distance: 40.5
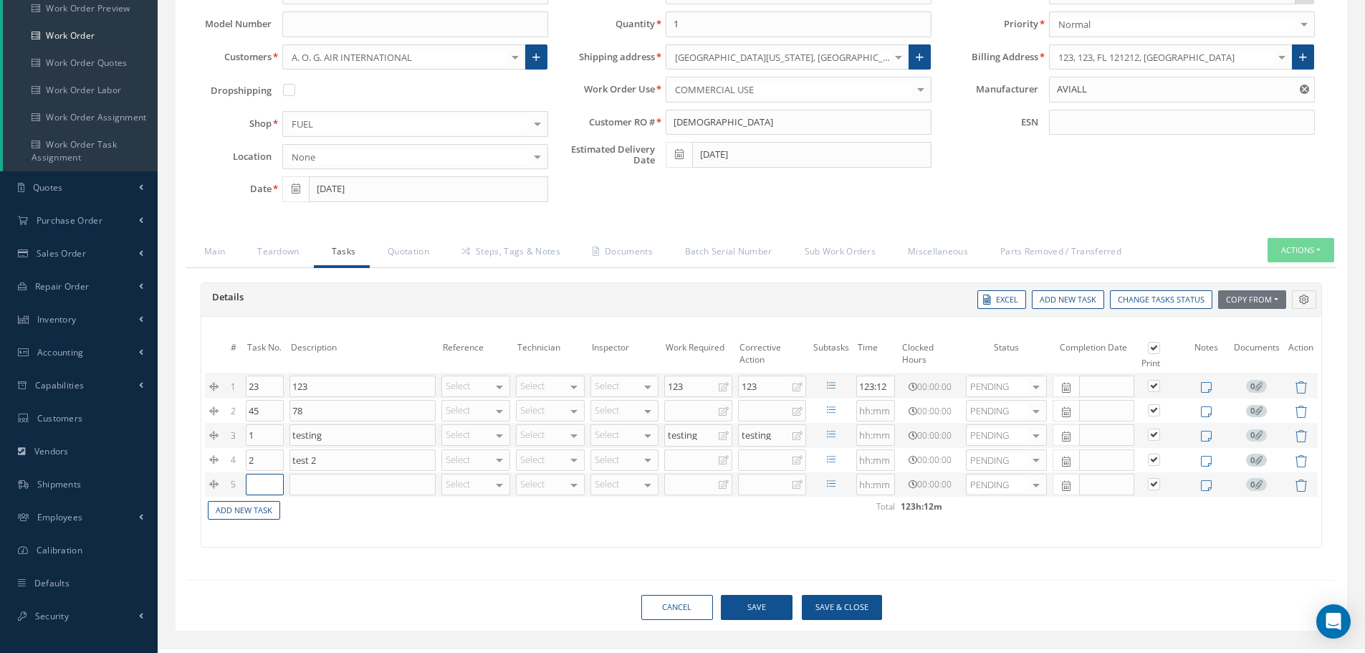
click at [296, 487] on tr "5 Select [PHONE_NUMBER] No elements found. List is empty. Select [PERSON_NAME] …" at bounding box center [761, 484] width 1113 height 24
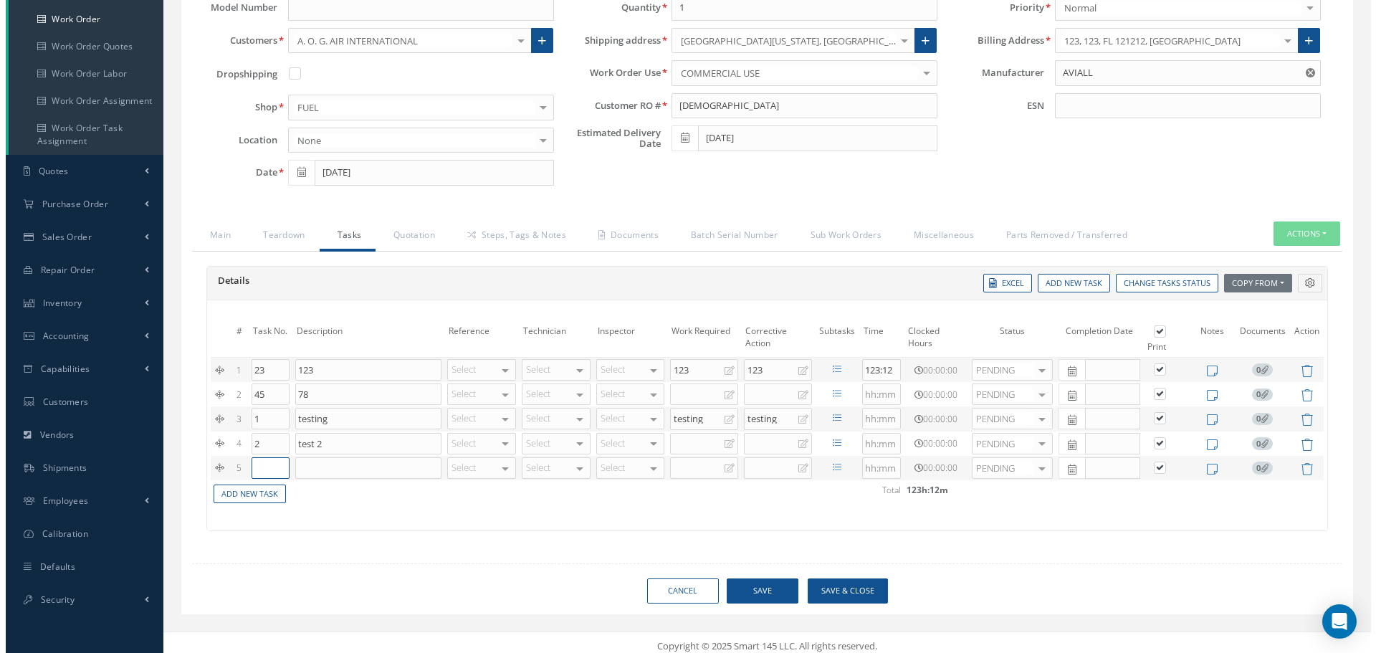
scroll to position [205, 0]
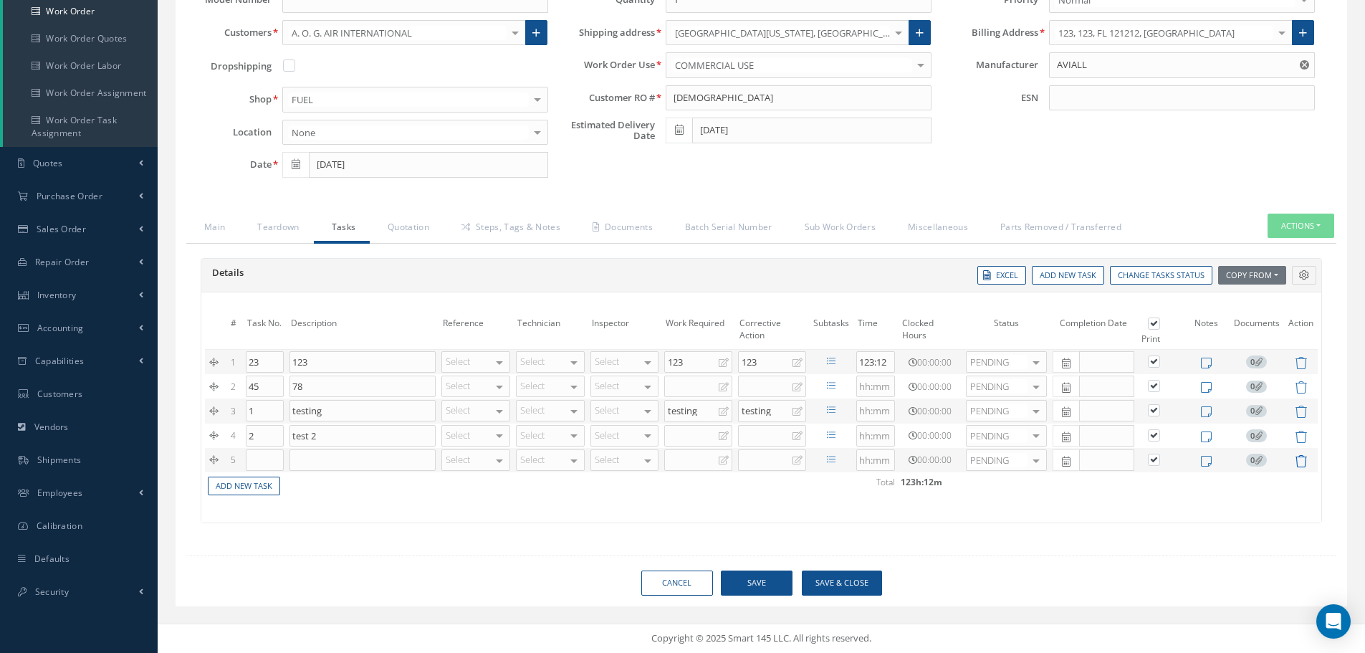
click at [1302, 467] on icon at bounding box center [1301, 461] width 12 height 12
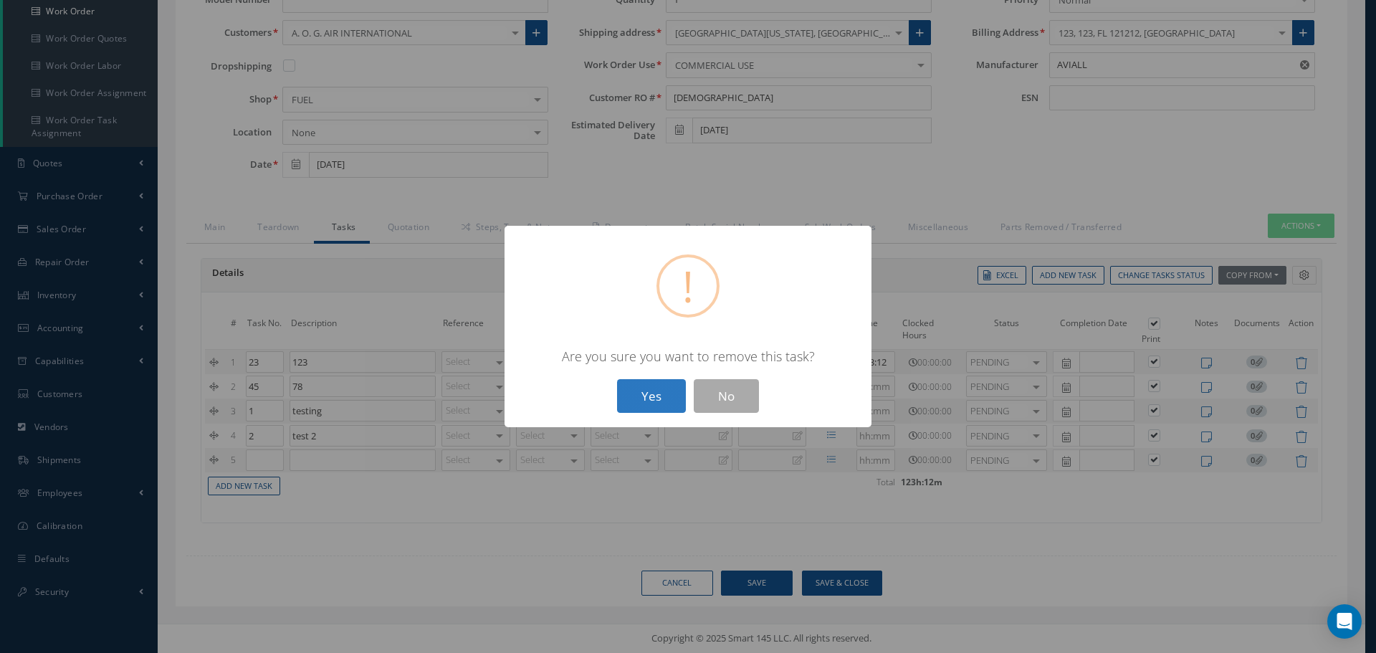
click at [628, 384] on button "Yes" at bounding box center [651, 396] width 69 height 34
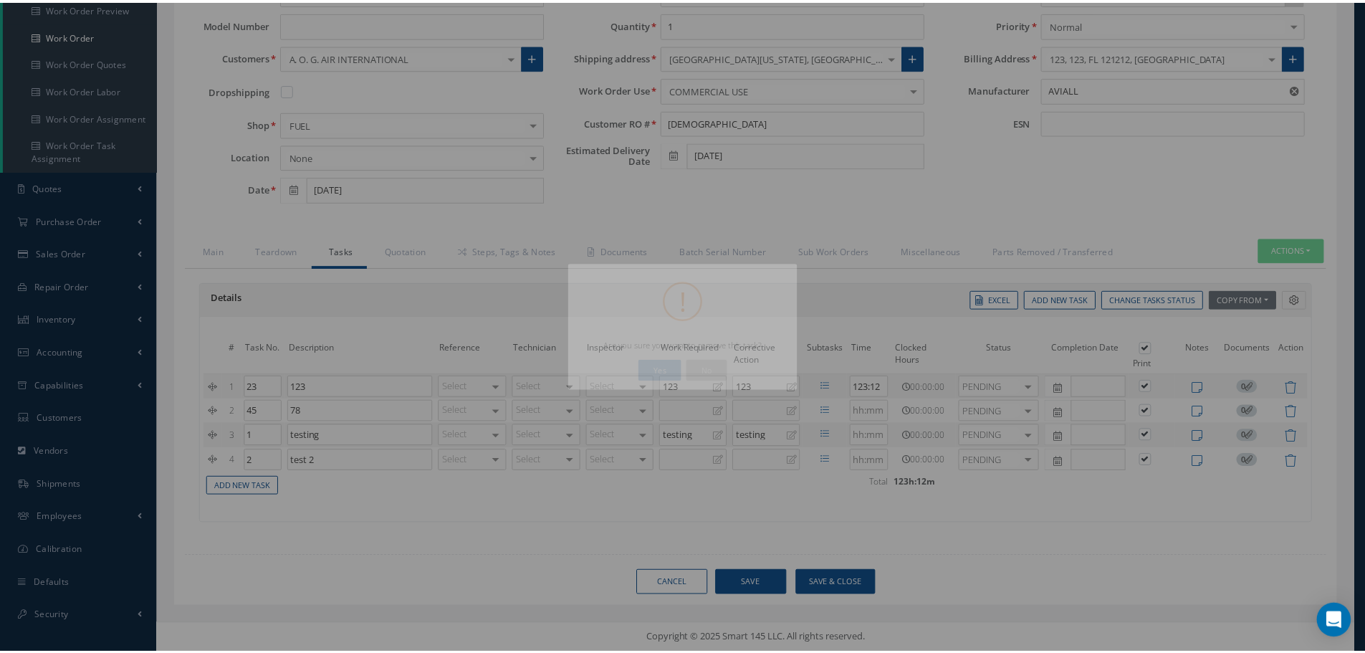
scroll to position [181, 0]
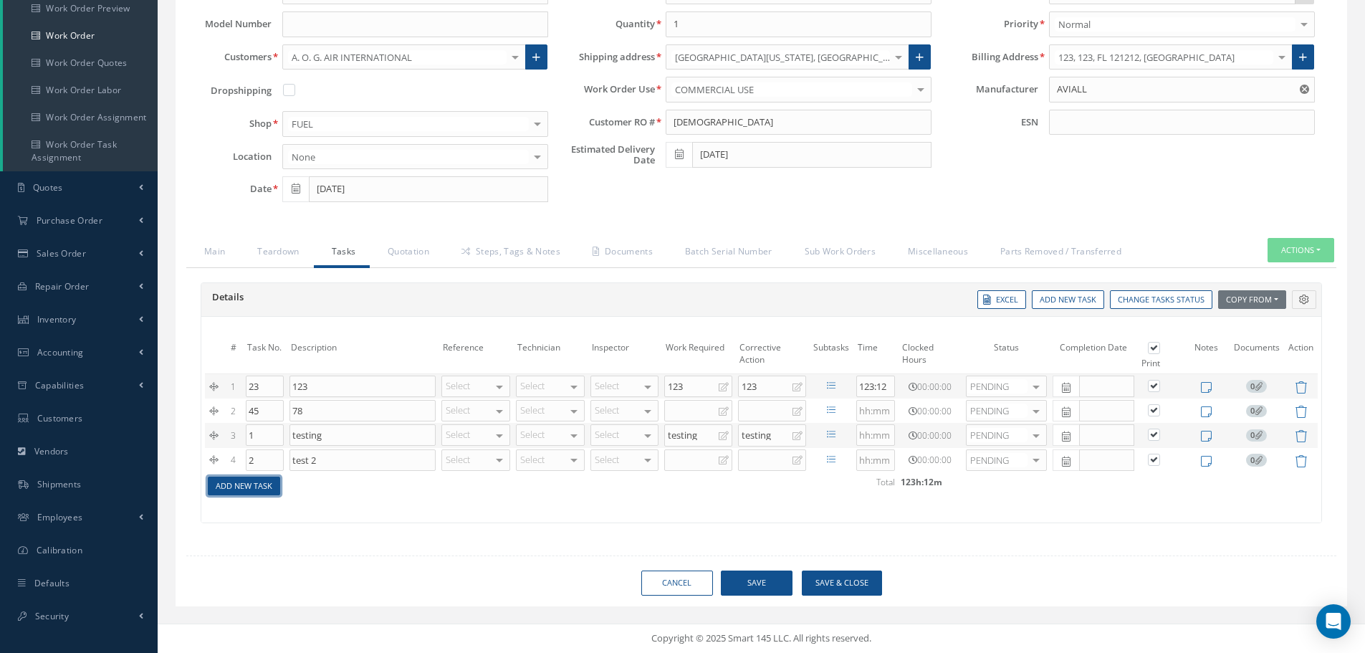
click at [271, 491] on link "Add New Task" at bounding box center [244, 486] width 72 height 19
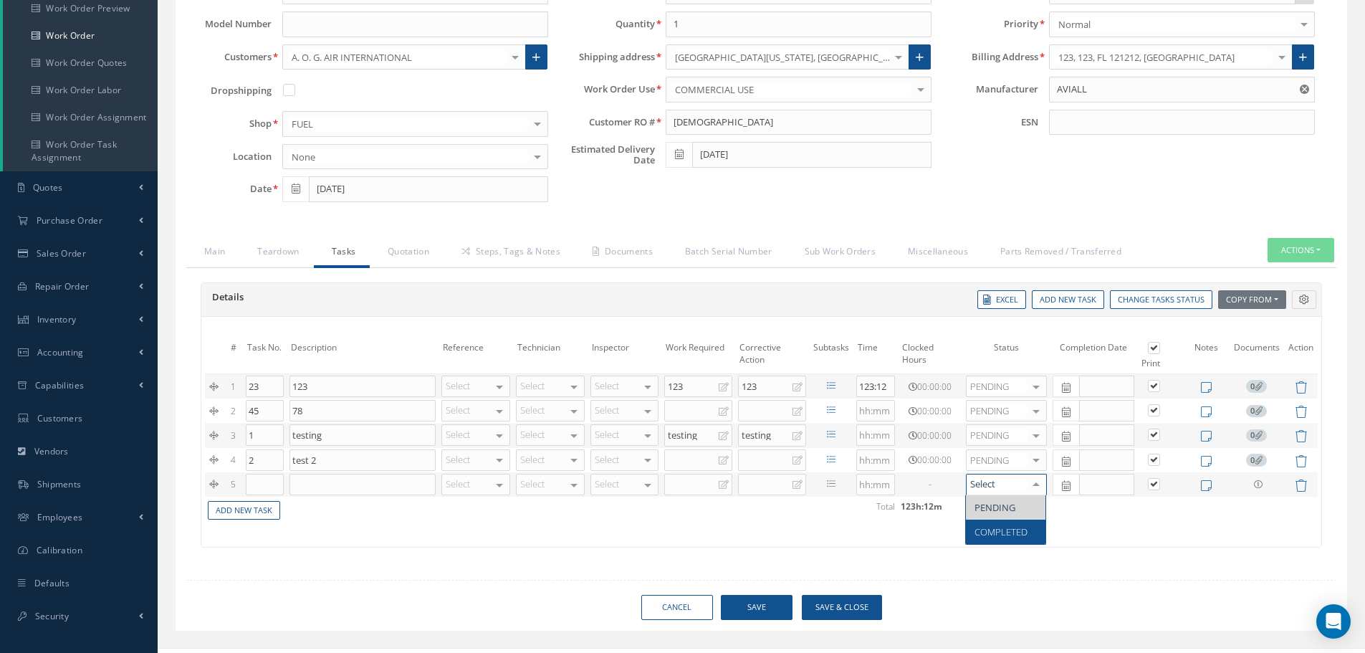
click at [991, 535] on span "COMPLETED" at bounding box center [1001, 531] width 53 height 13
type input "[DATE]"
click at [768, 592] on div "Loading… Manual 2020000017-Z12 Date [DATE] Status OPEN Clock In Part Number 56-…" at bounding box center [762, 281] width 1172 height 700
click at [764, 595] on button "Save" at bounding box center [757, 607] width 72 height 25
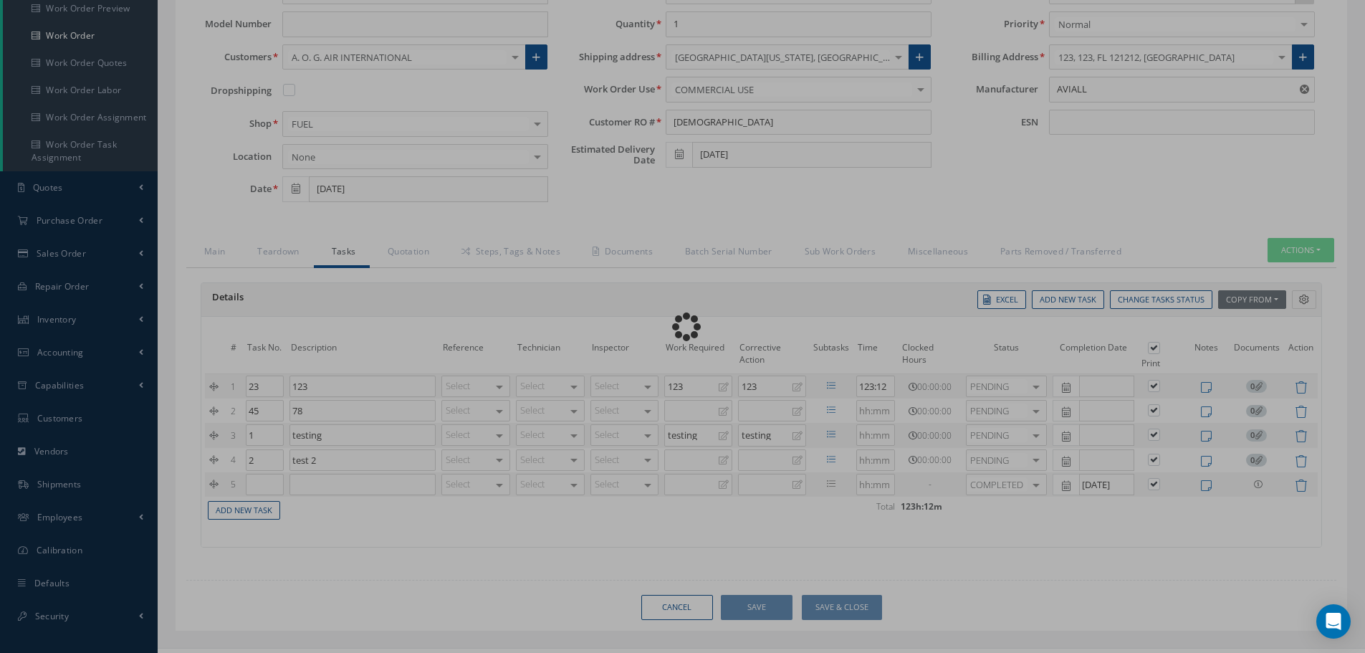
checkbox input "true"
type input "AVIALL"
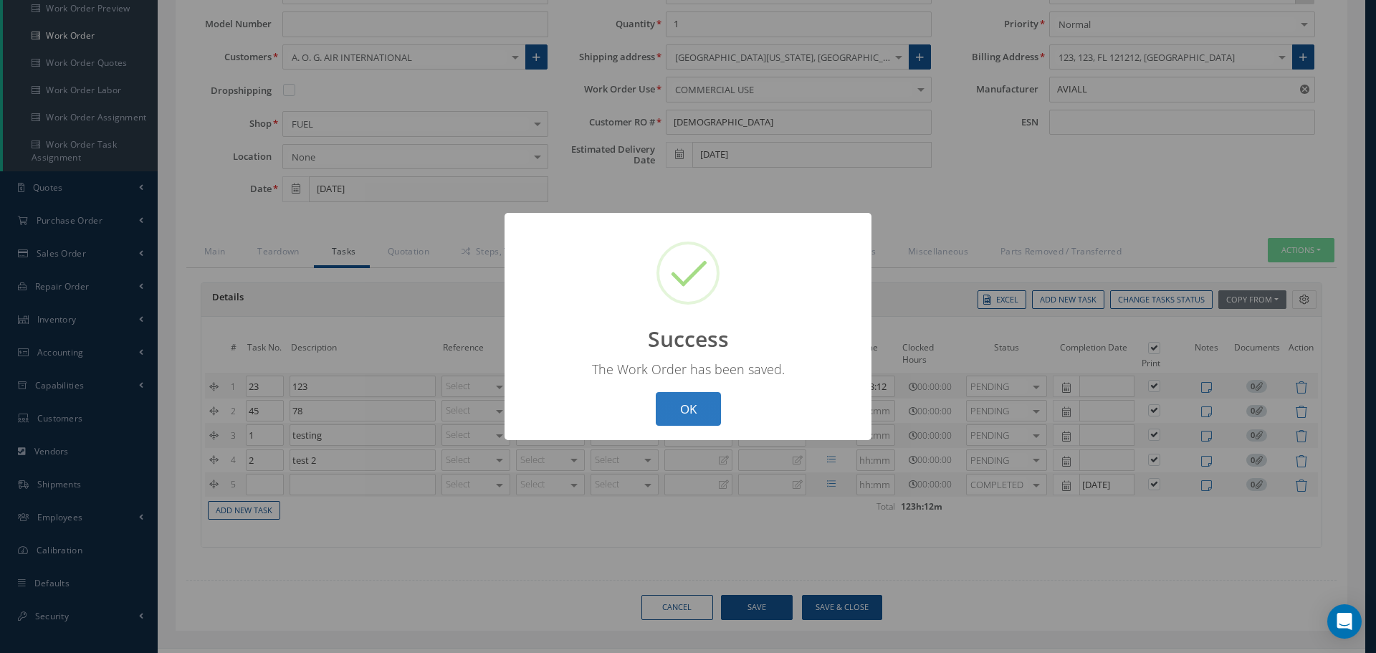
click at [707, 401] on button "OK" at bounding box center [688, 409] width 65 height 34
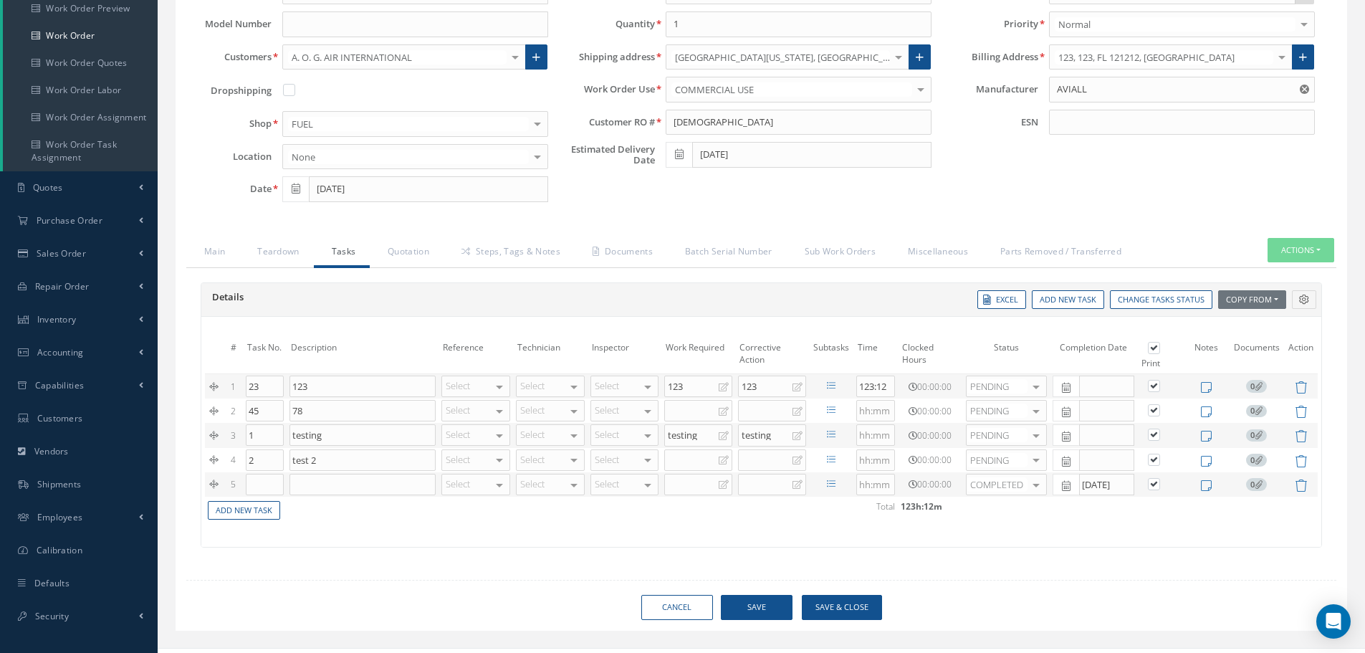
click at [1309, 487] on td at bounding box center [1301, 484] width 34 height 24
click at [1301, 482] on icon at bounding box center [1301, 486] width 12 height 12
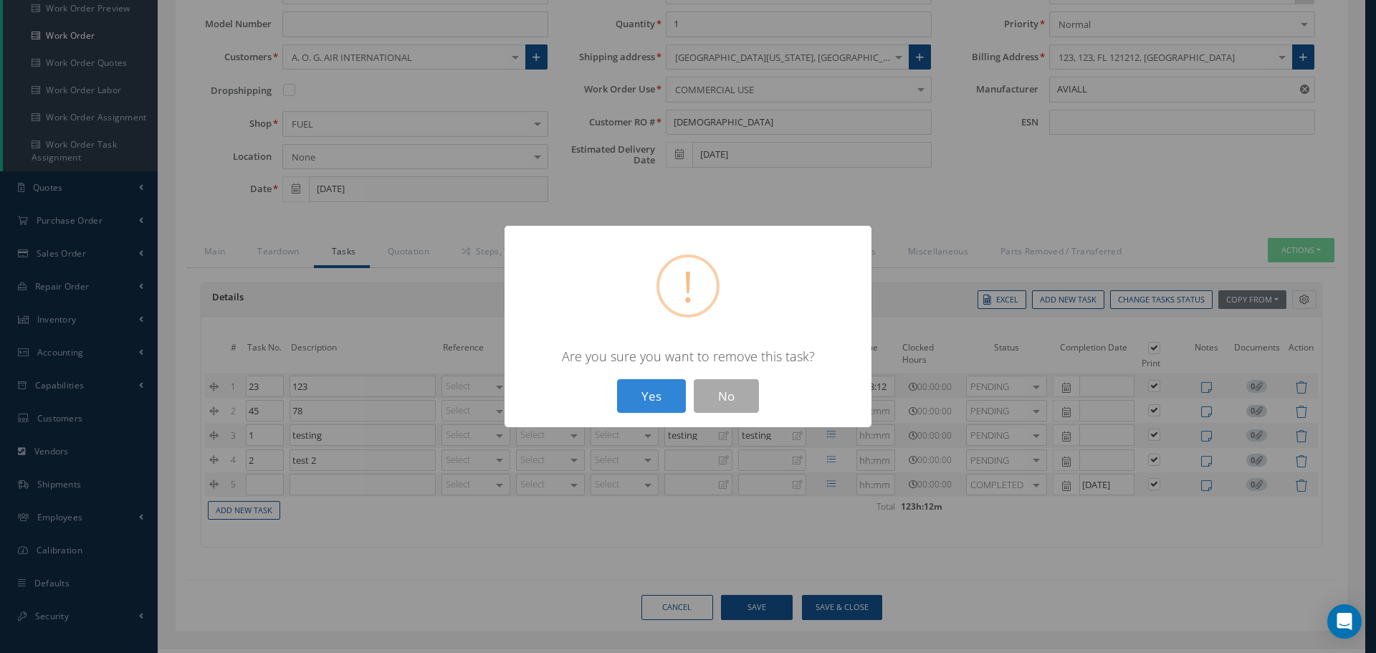
click at [635, 376] on div "? ! i × Are you sure you want to remove this task? Yes No" at bounding box center [688, 326] width 367 height 201
click at [728, 412] on button "No" at bounding box center [726, 396] width 65 height 34
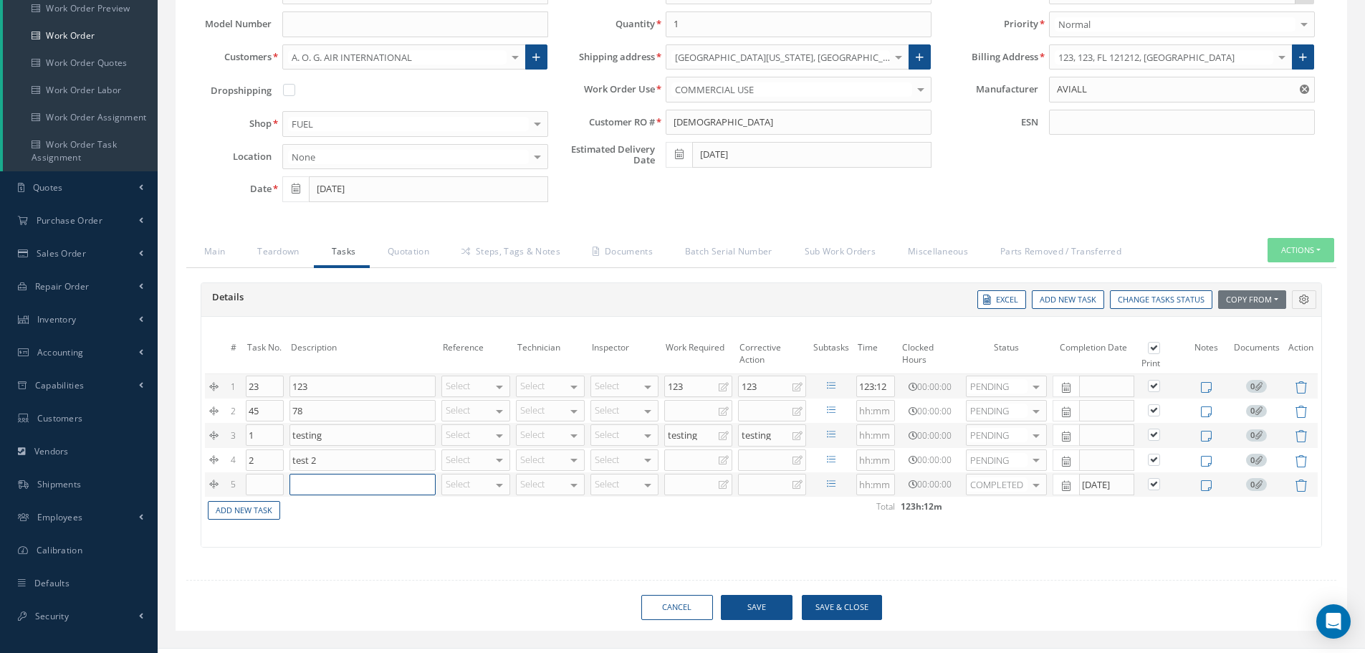
click at [332, 487] on input at bounding box center [363, 485] width 146 height 22
click at [427, 505] on td "Add New Task" at bounding box center [529, 509] width 649 height 25
click at [459, 487] on div "Select" at bounding box center [476, 485] width 69 height 22
click at [466, 513] on span "[PHONE_NUMBER]" at bounding box center [488, 507] width 77 height 13
click at [784, 609] on button "Save" at bounding box center [757, 610] width 72 height 25
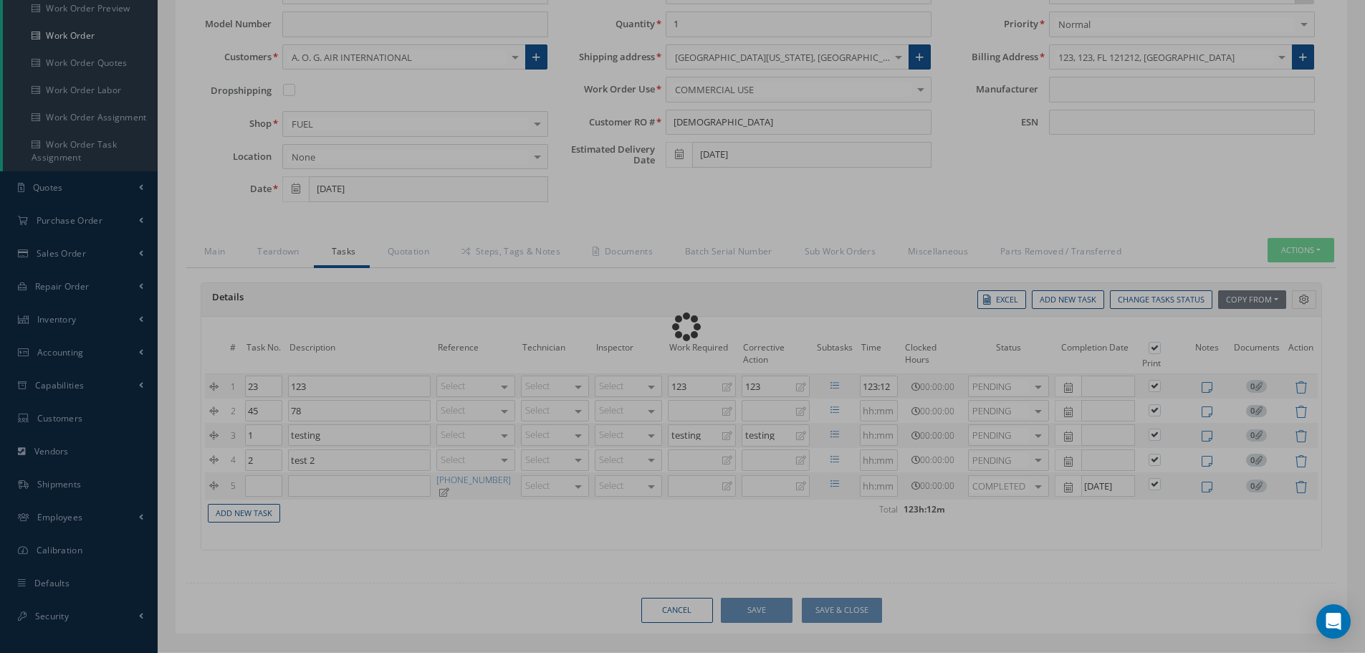
type input "AVIALL"
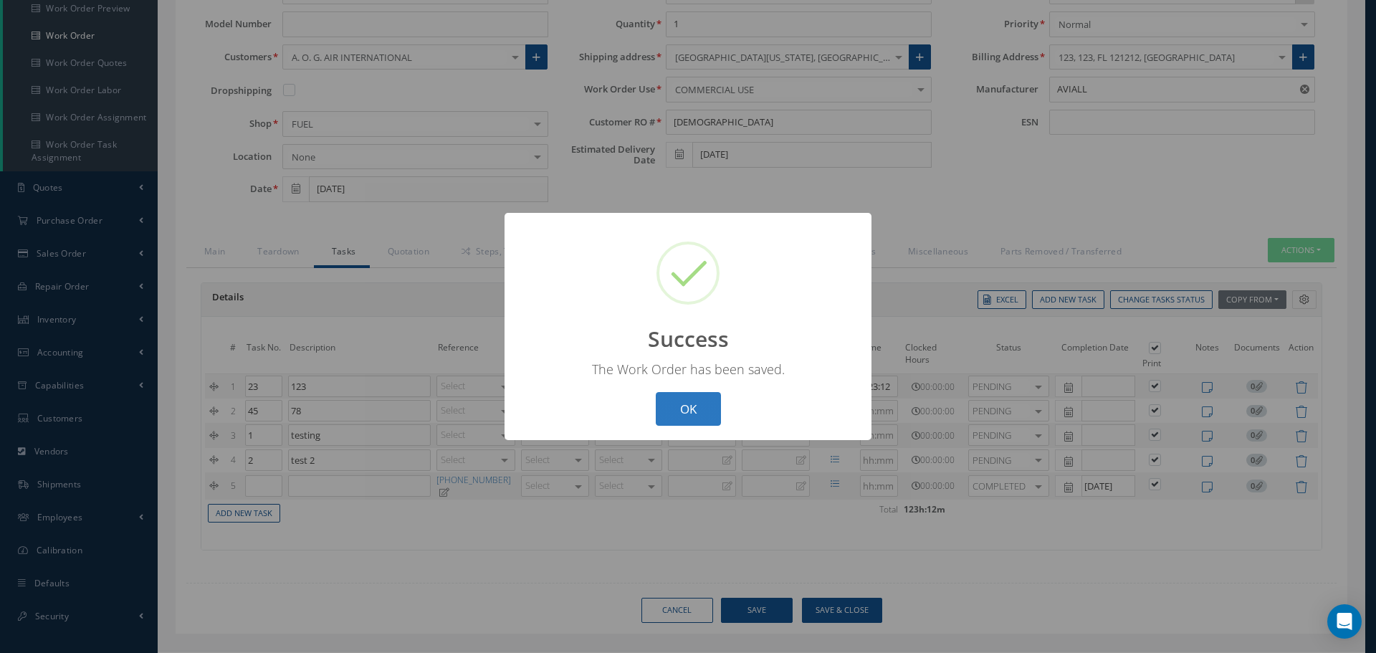
click at [708, 406] on button "OK" at bounding box center [688, 409] width 65 height 34
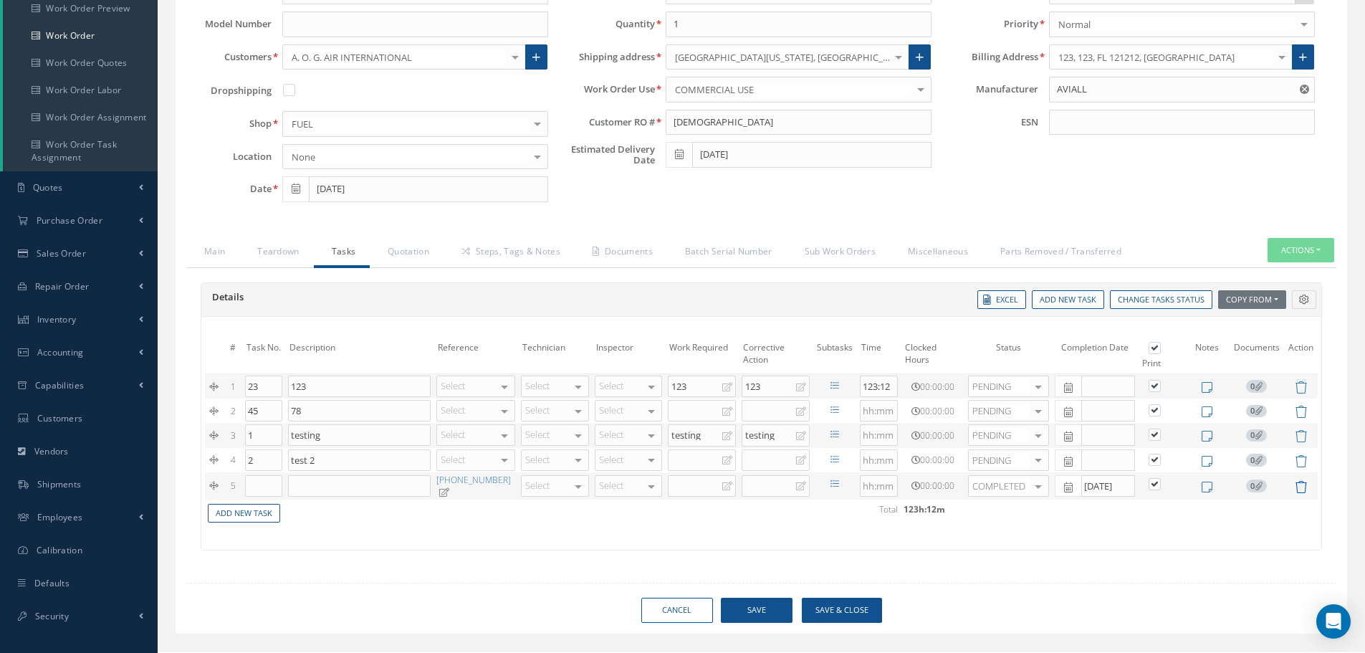
click at [1300, 488] on icon at bounding box center [1301, 487] width 12 height 12
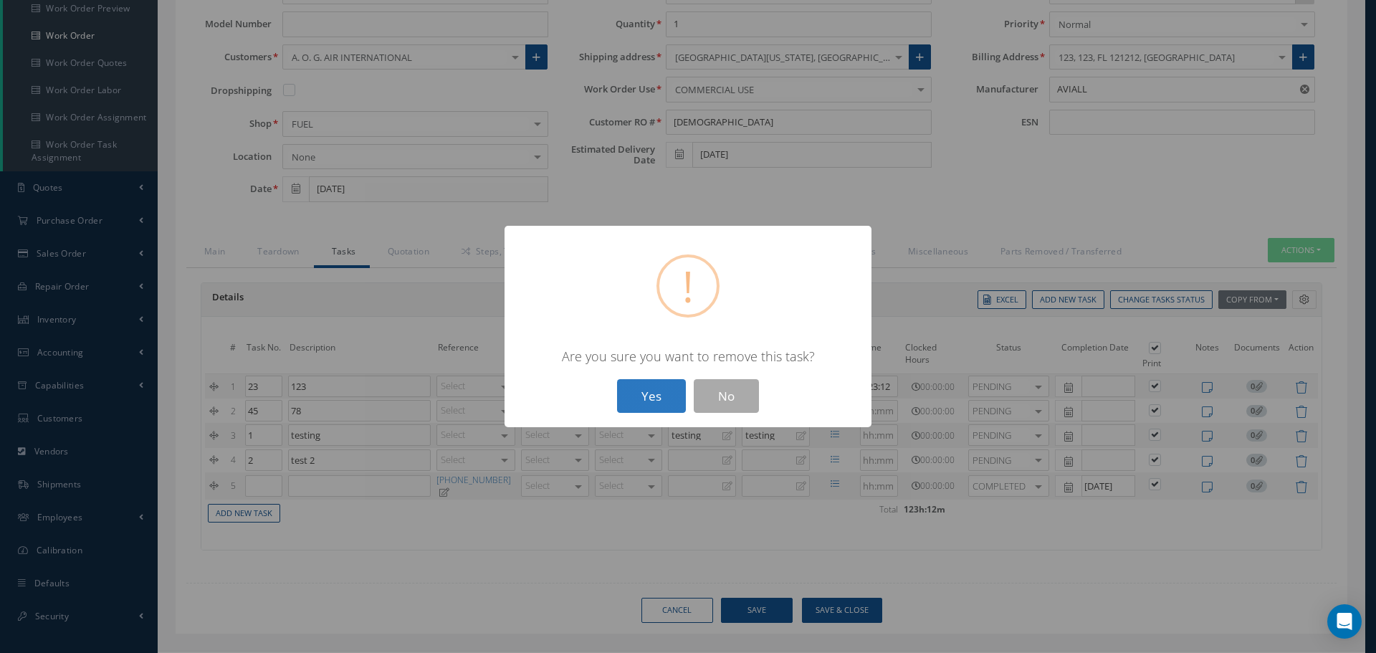
click at [636, 388] on button "Yes" at bounding box center [651, 396] width 69 height 34
